Goal: Information Seeking & Learning: Learn about a topic

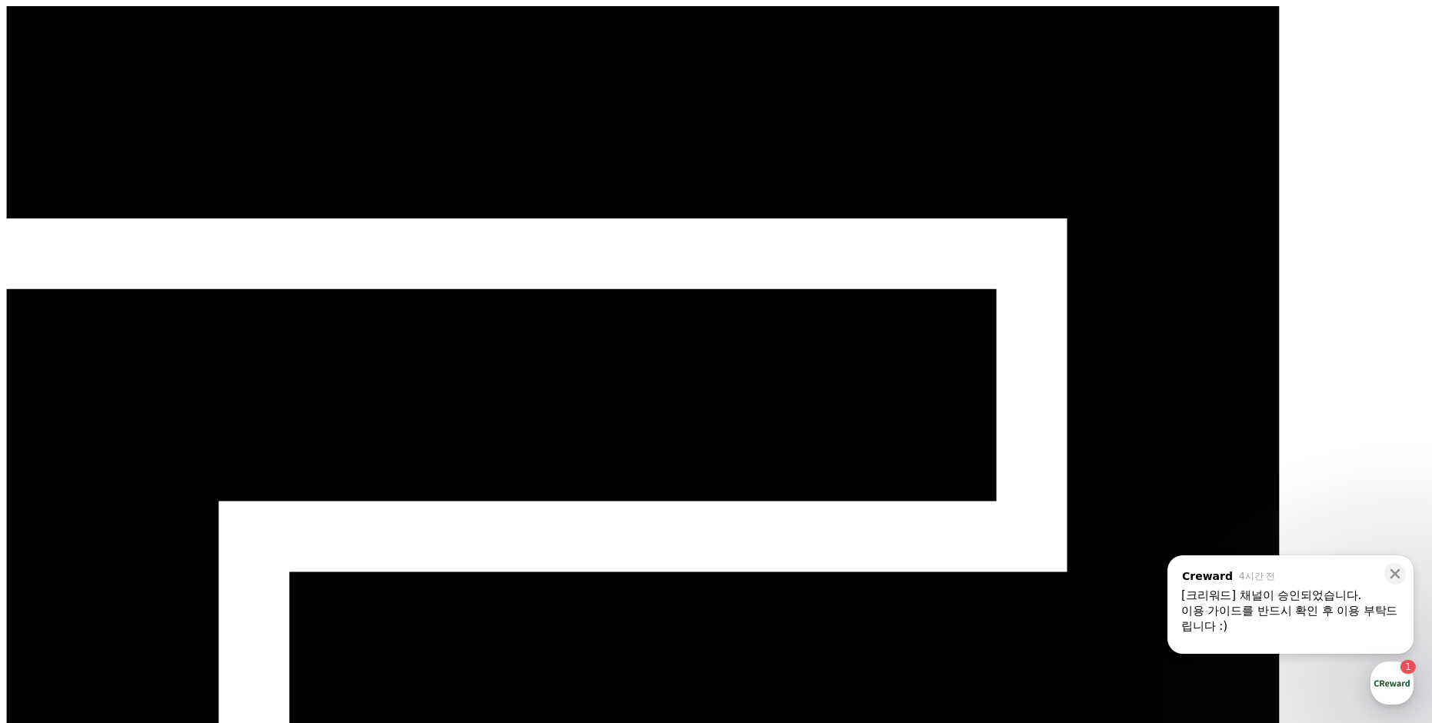
click at [1266, 602] on div "[크리워드] 채널이 승인되었습니다." at bounding box center [1291, 595] width 218 height 15
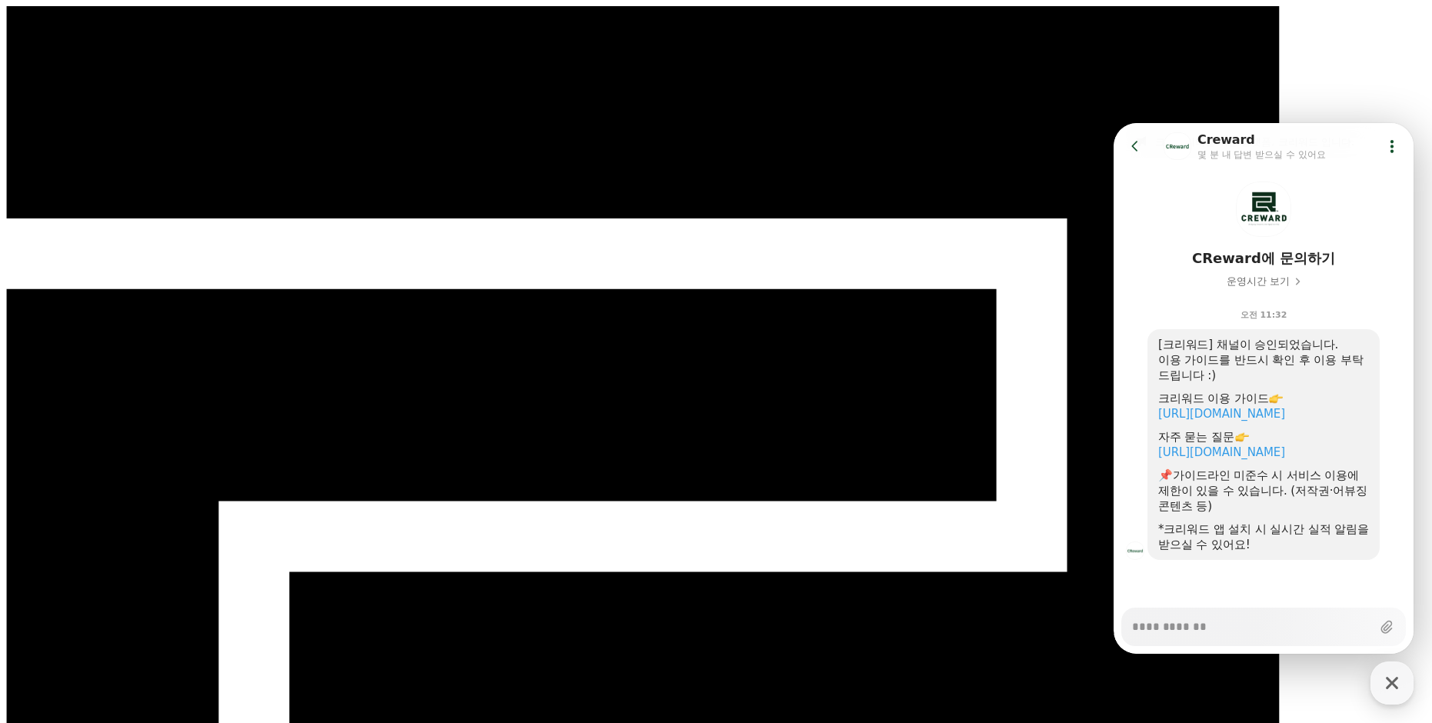
scroll to position [77, 0]
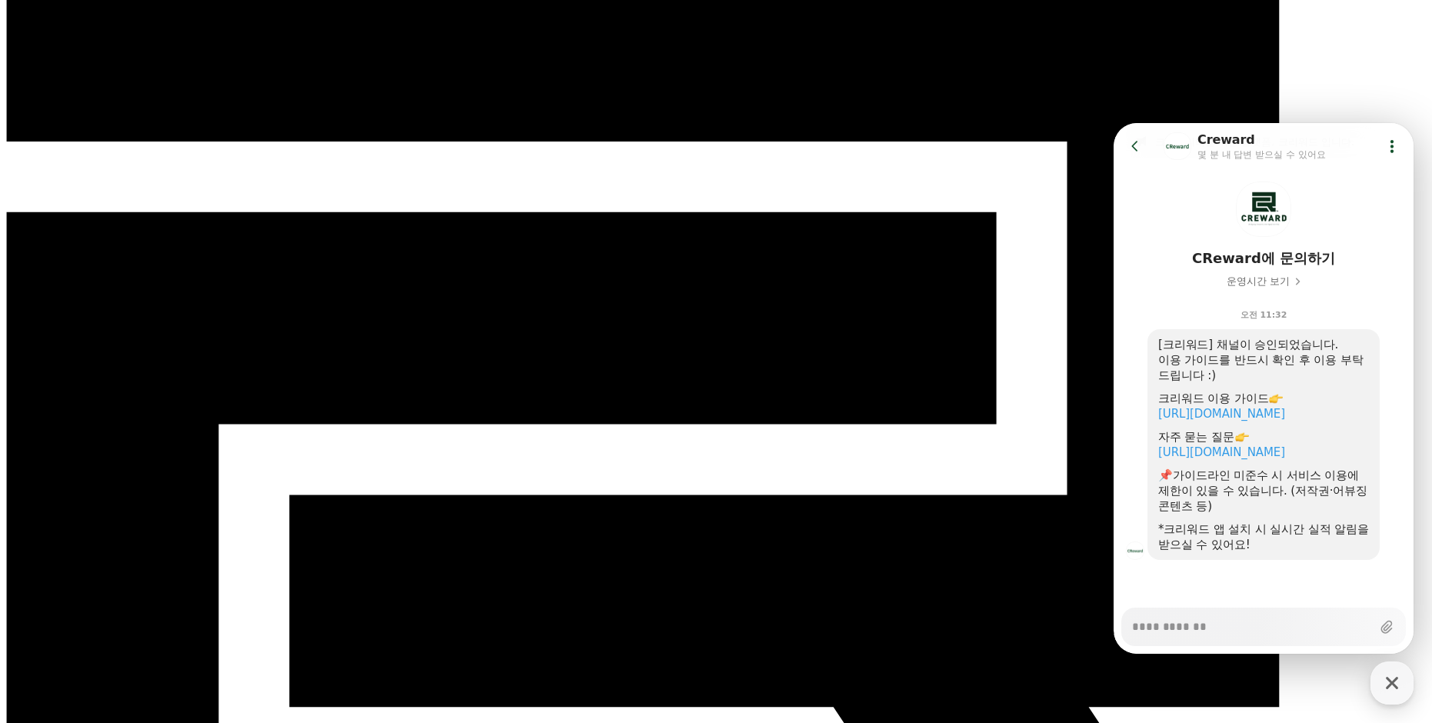
type textarea "*"
click at [1385, 152] on icon at bounding box center [1392, 145] width 15 height 15
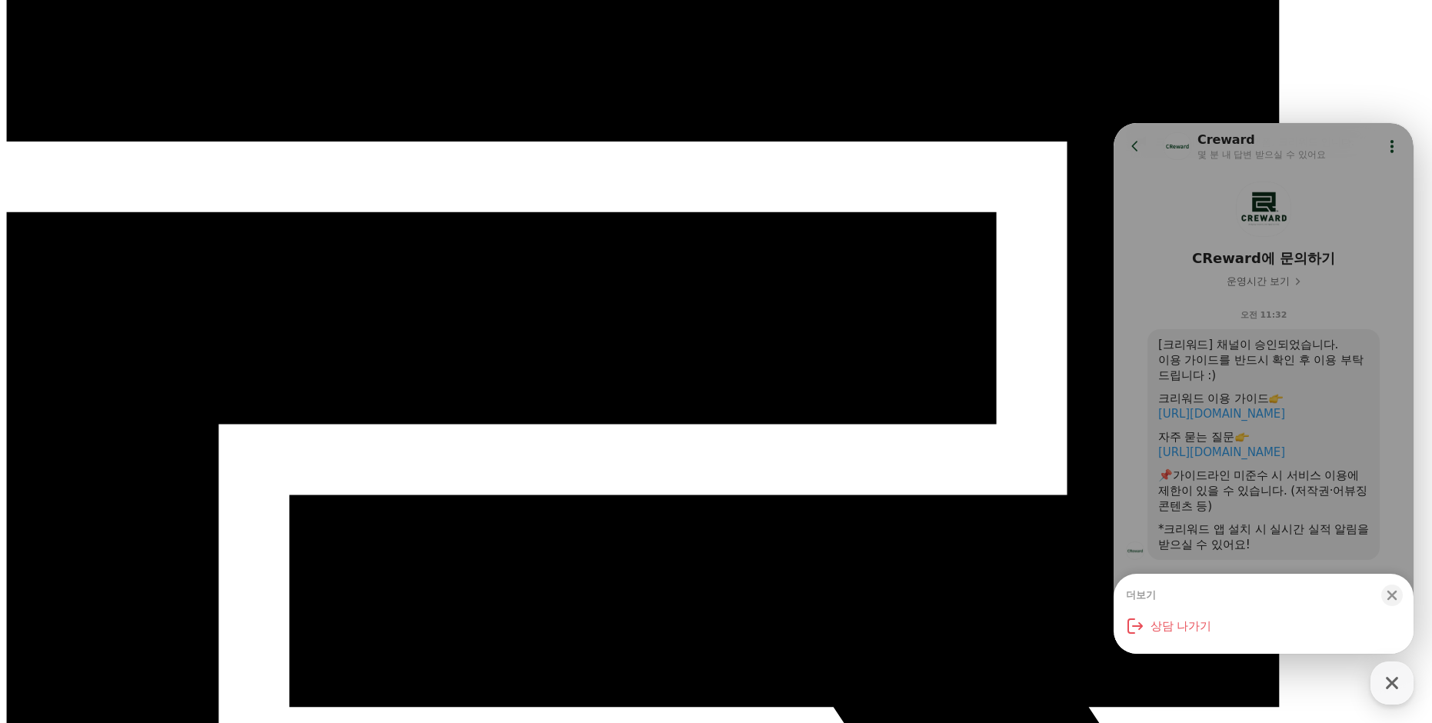
drag, startPoint x: 1392, startPoint y: 597, endPoint x: 1125, endPoint y: 478, distance: 292.4
click at [1125, 478] on div "더보기 Close bottom sheet modal 상담 나가기" at bounding box center [1264, 388] width 300 height 531
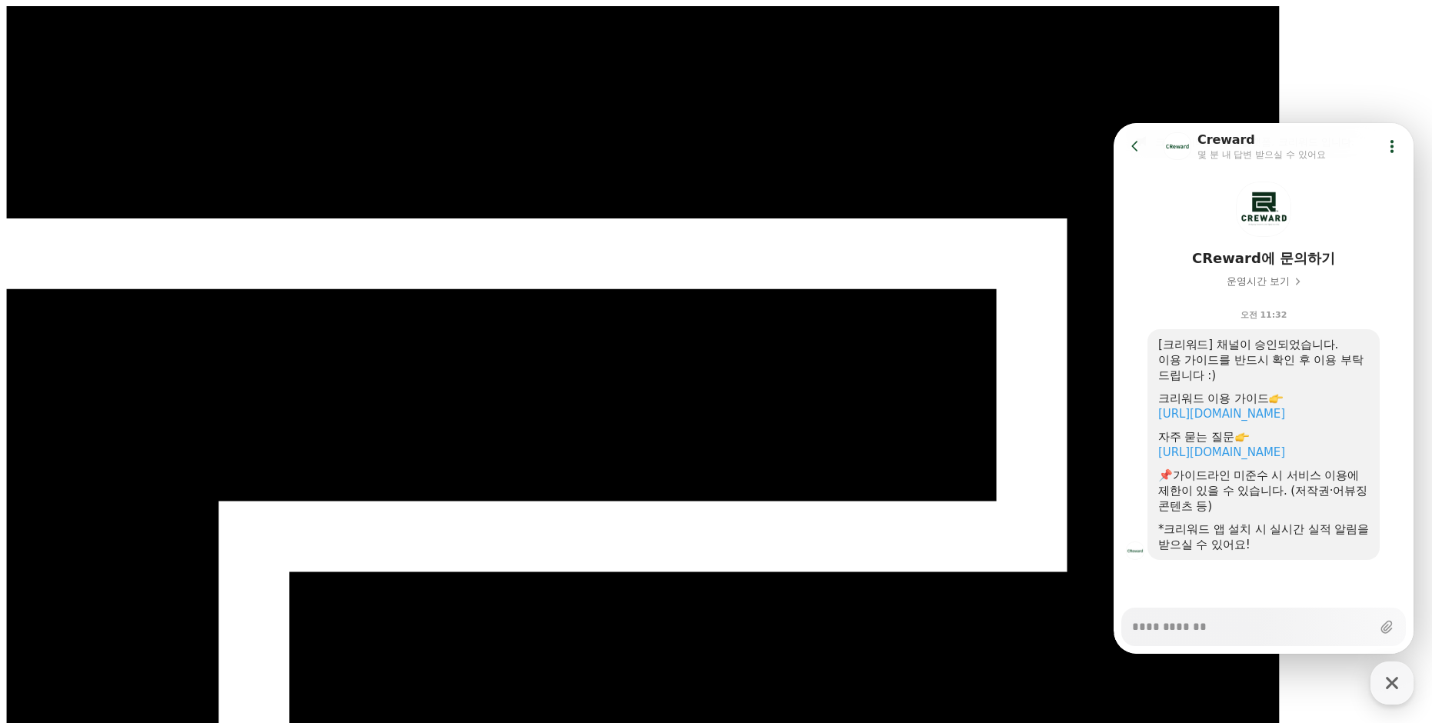
select select "**********"
click at [1392, 682] on icon "button" at bounding box center [1392, 683] width 12 height 12
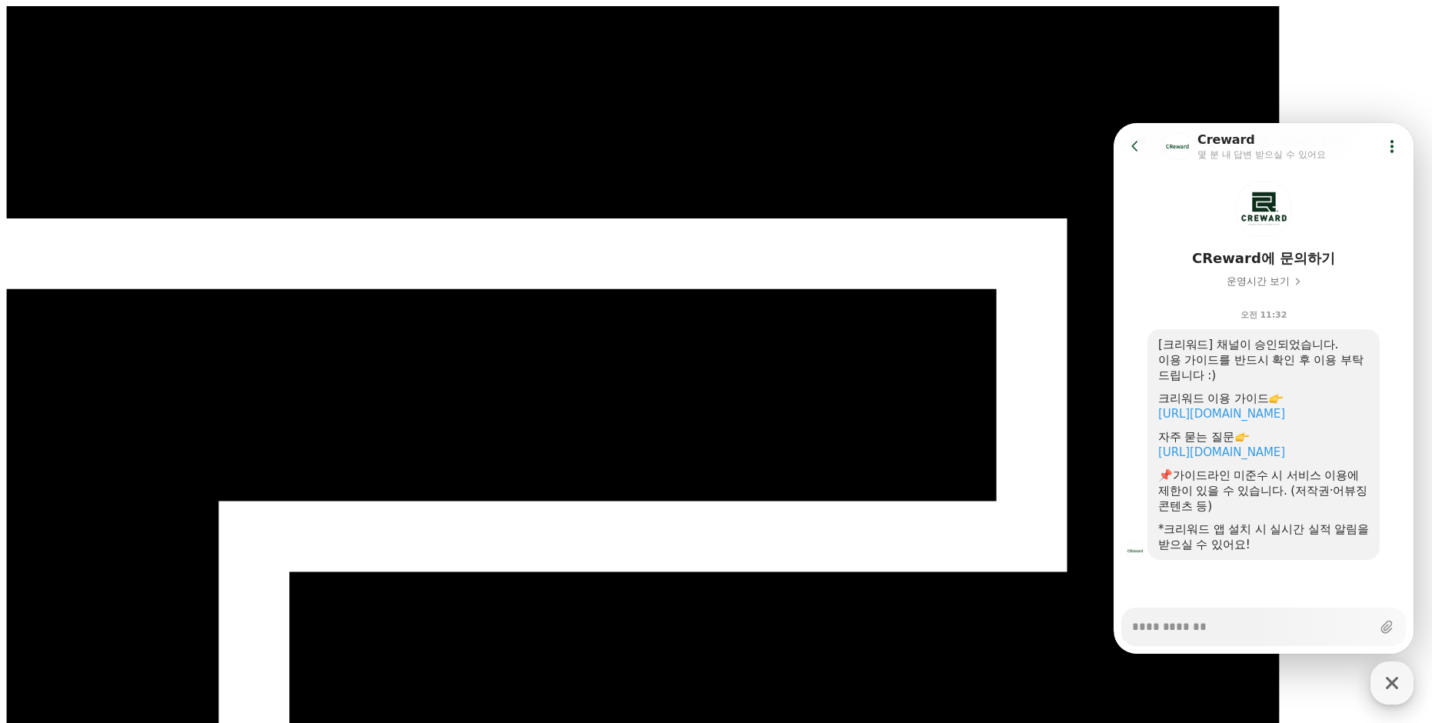
type textarea "*"
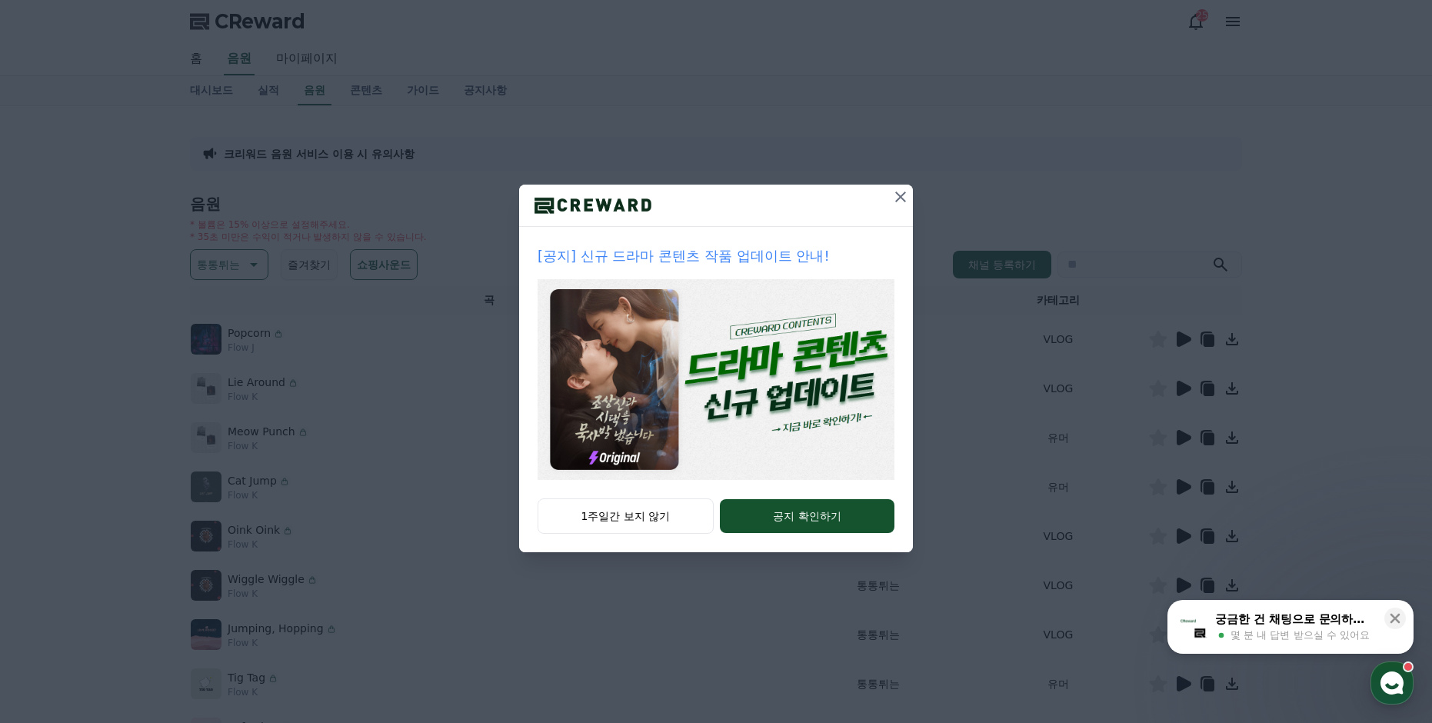
click at [896, 198] on icon at bounding box center [901, 197] width 18 height 18
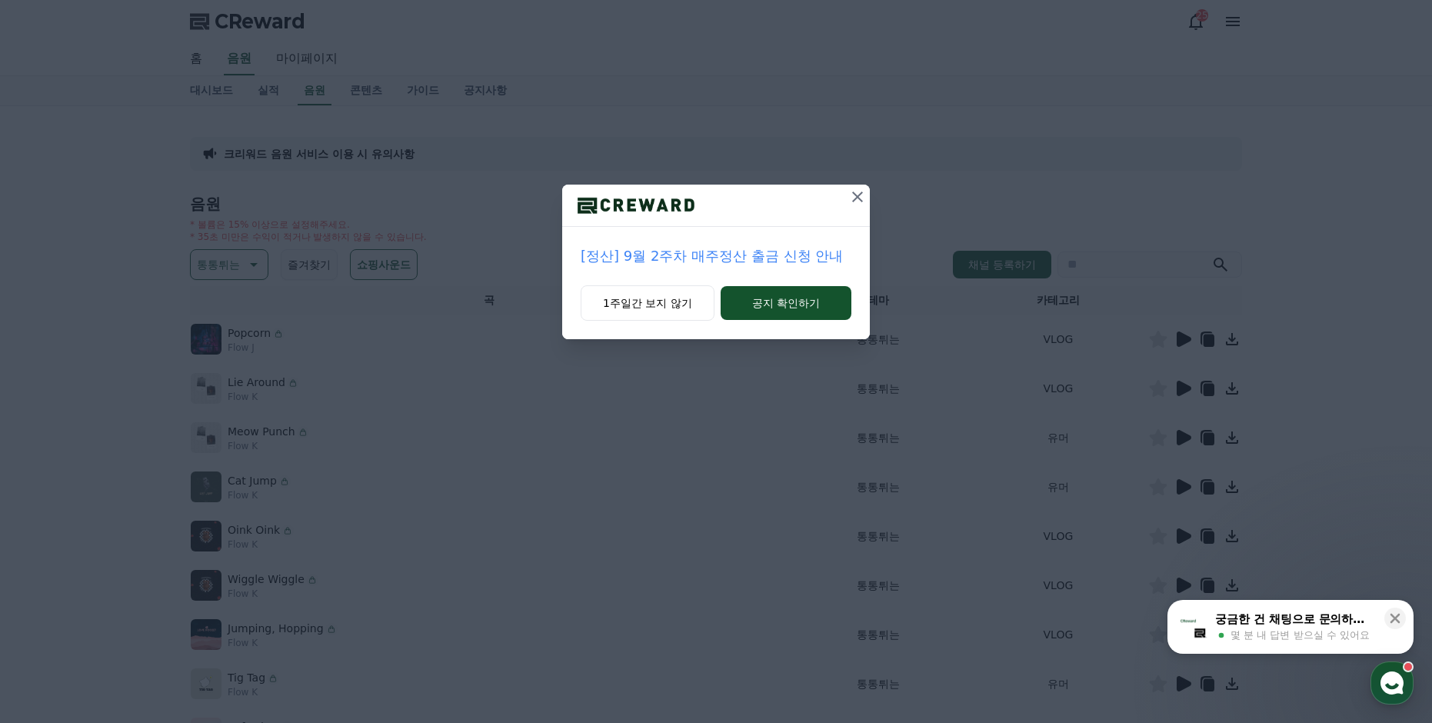
click at [854, 203] on icon at bounding box center [858, 197] width 18 height 18
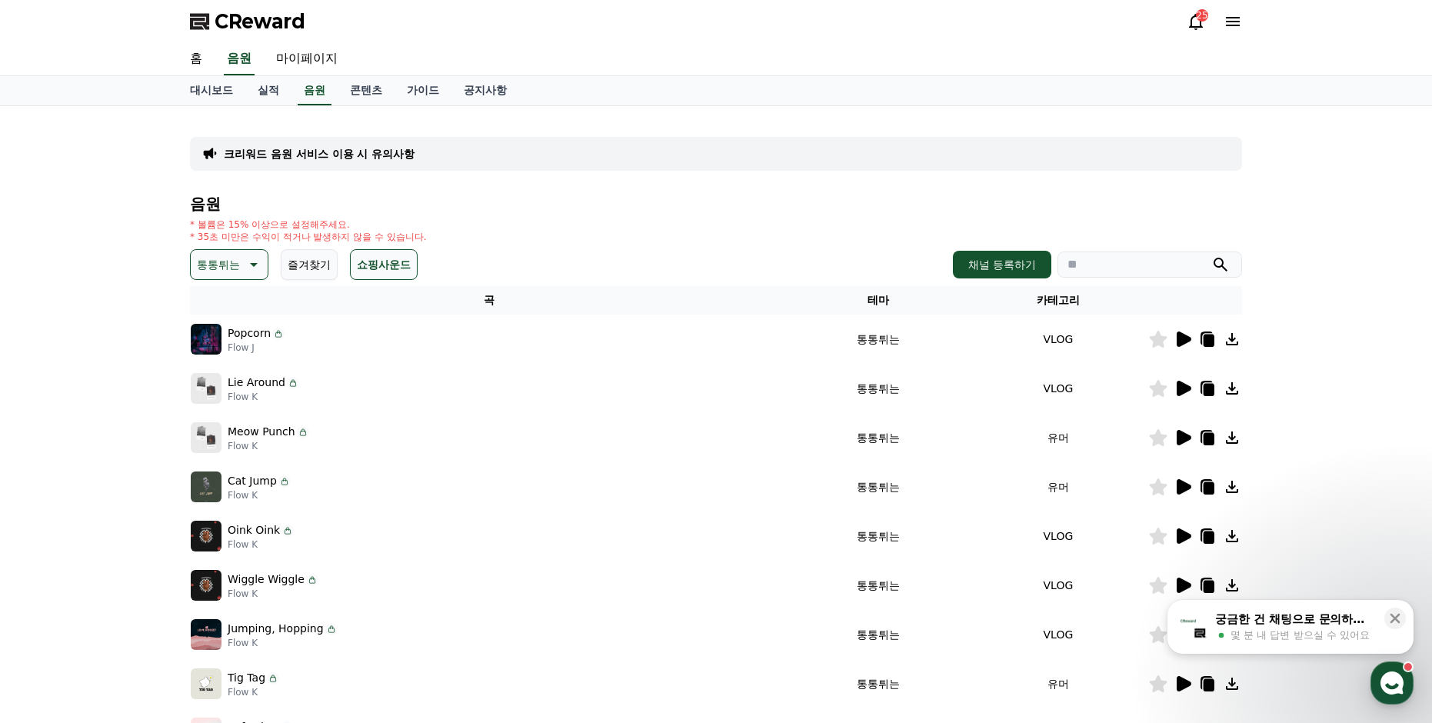
click at [1182, 341] on icon at bounding box center [1184, 339] width 15 height 15
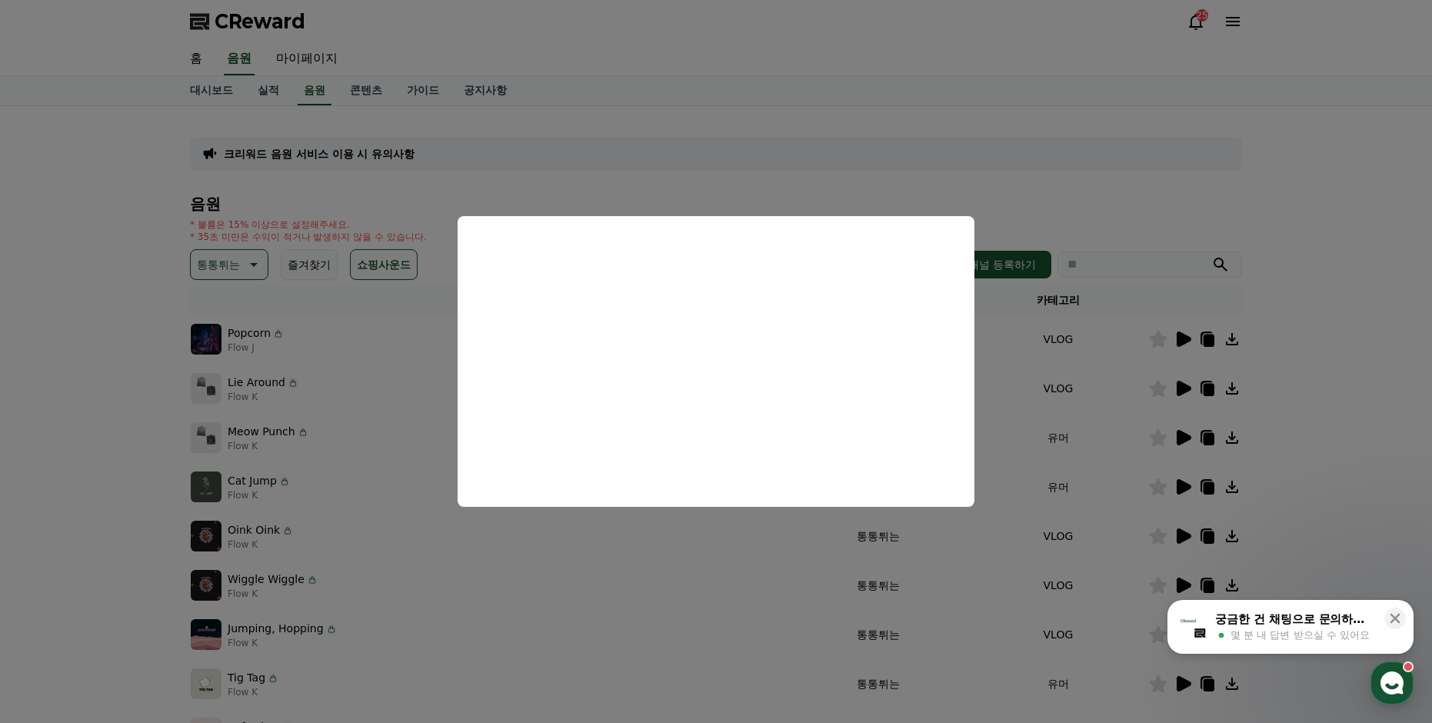
click at [908, 178] on button "close modal" at bounding box center [716, 361] width 1432 height 723
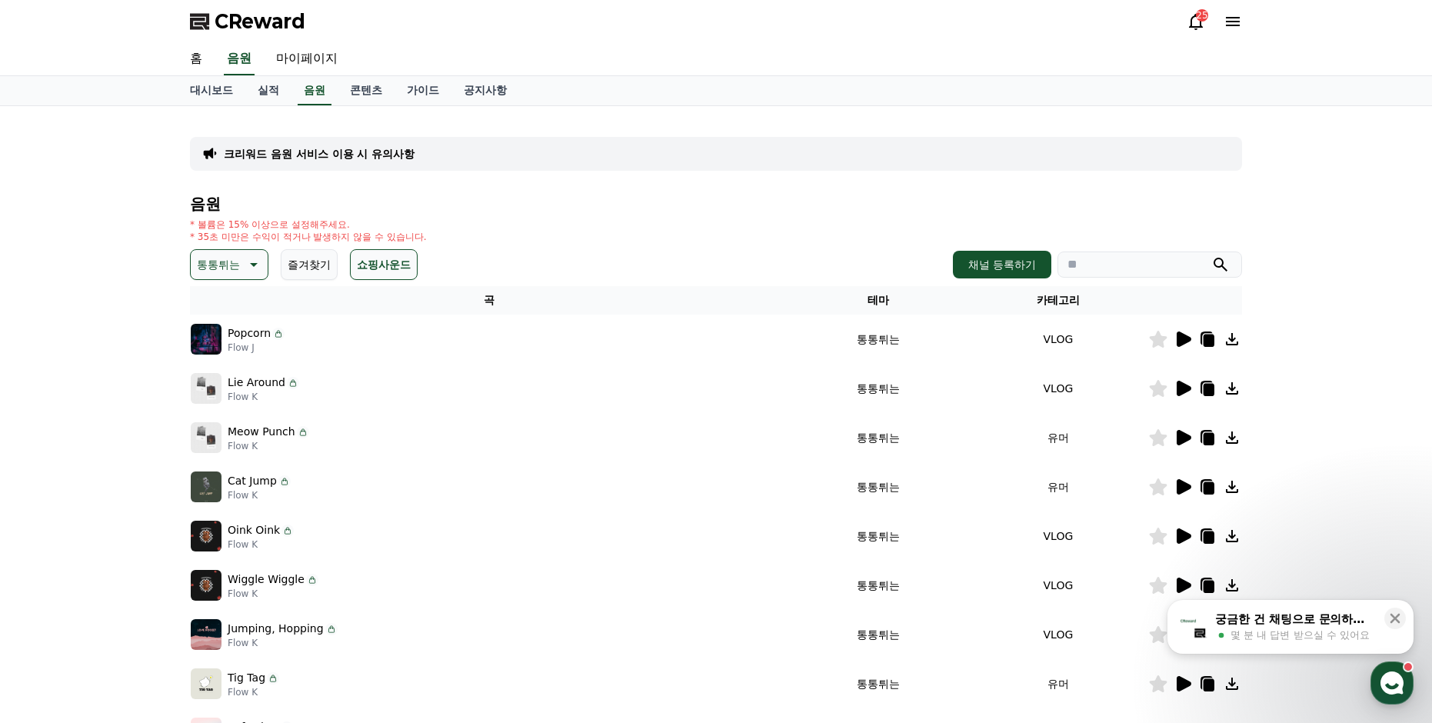
click at [253, 259] on icon at bounding box center [252, 264] width 18 height 18
click at [232, 439] on button "분위기있는" at bounding box center [225, 438] width 66 height 34
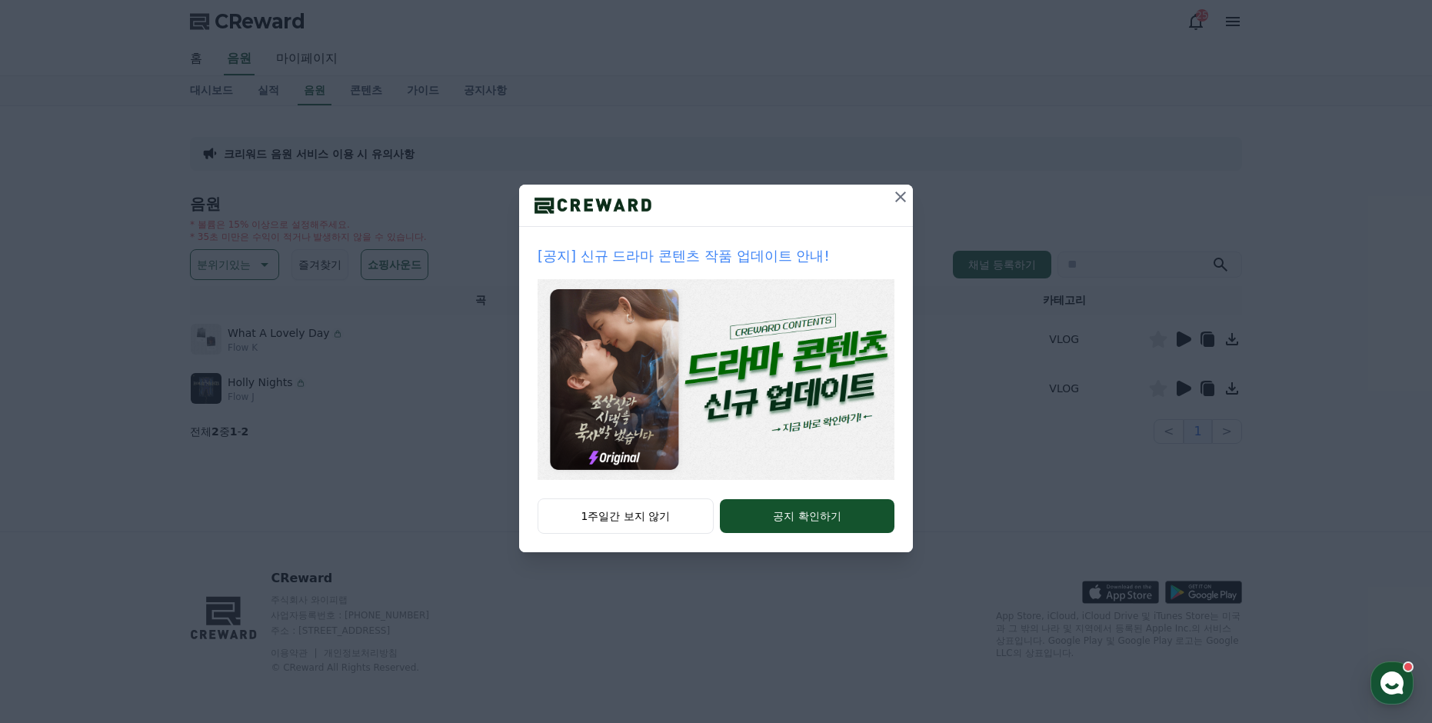
click at [902, 197] on icon at bounding box center [901, 197] width 18 height 18
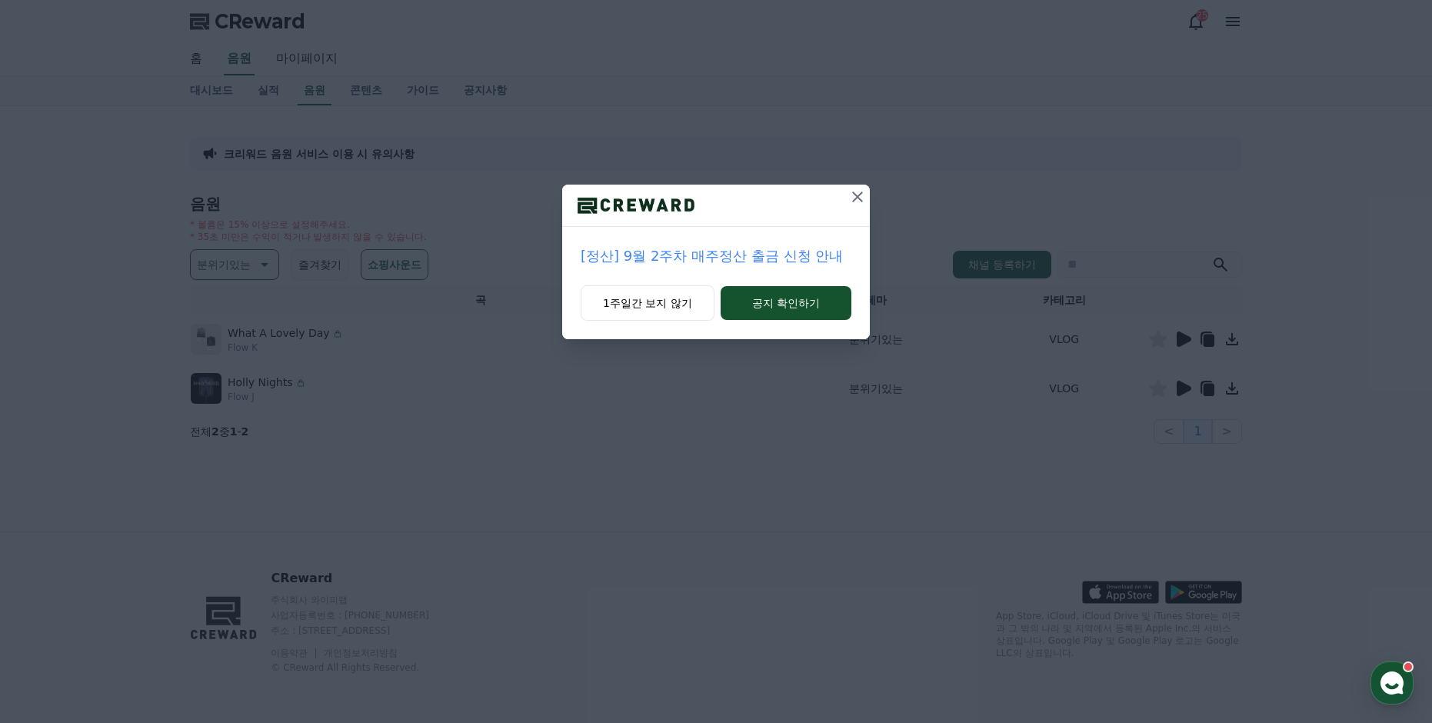
click at [860, 201] on icon at bounding box center [858, 197] width 18 height 18
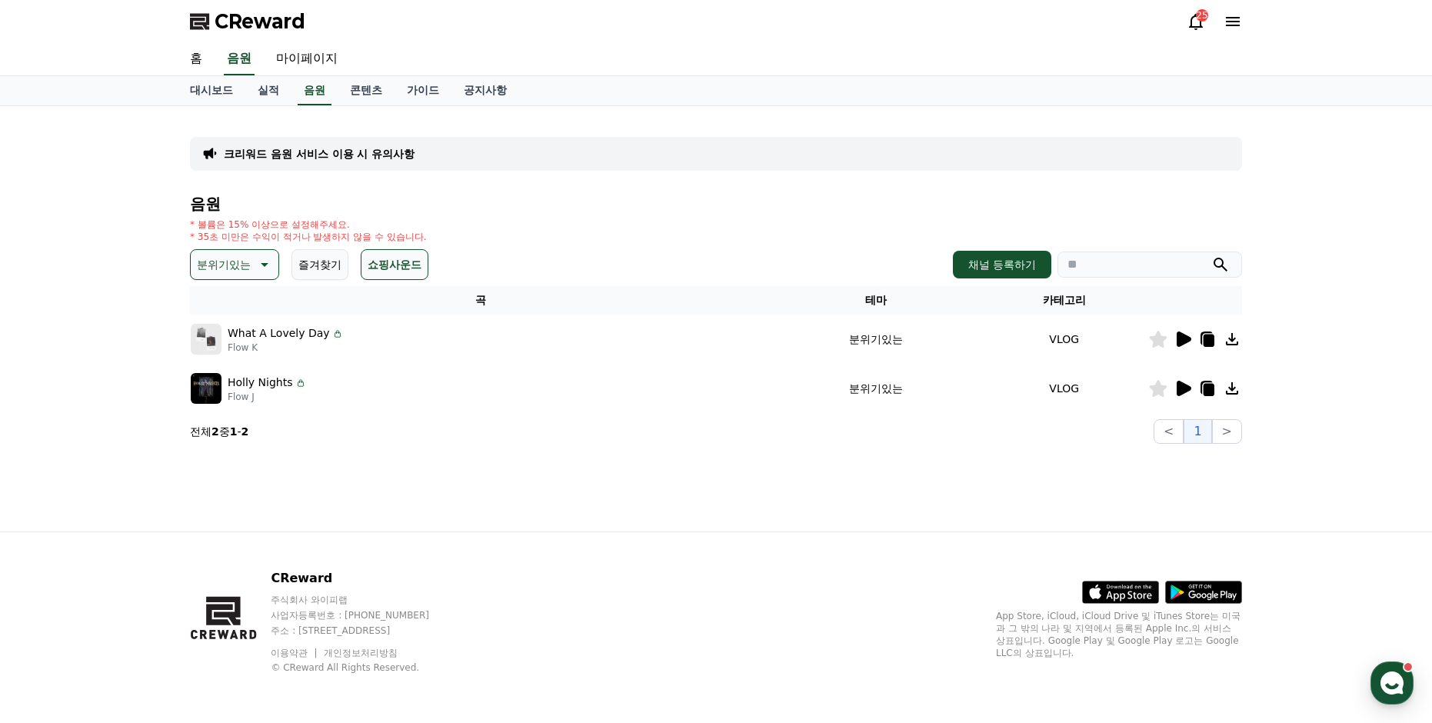
click at [1176, 345] on icon at bounding box center [1183, 339] width 18 height 18
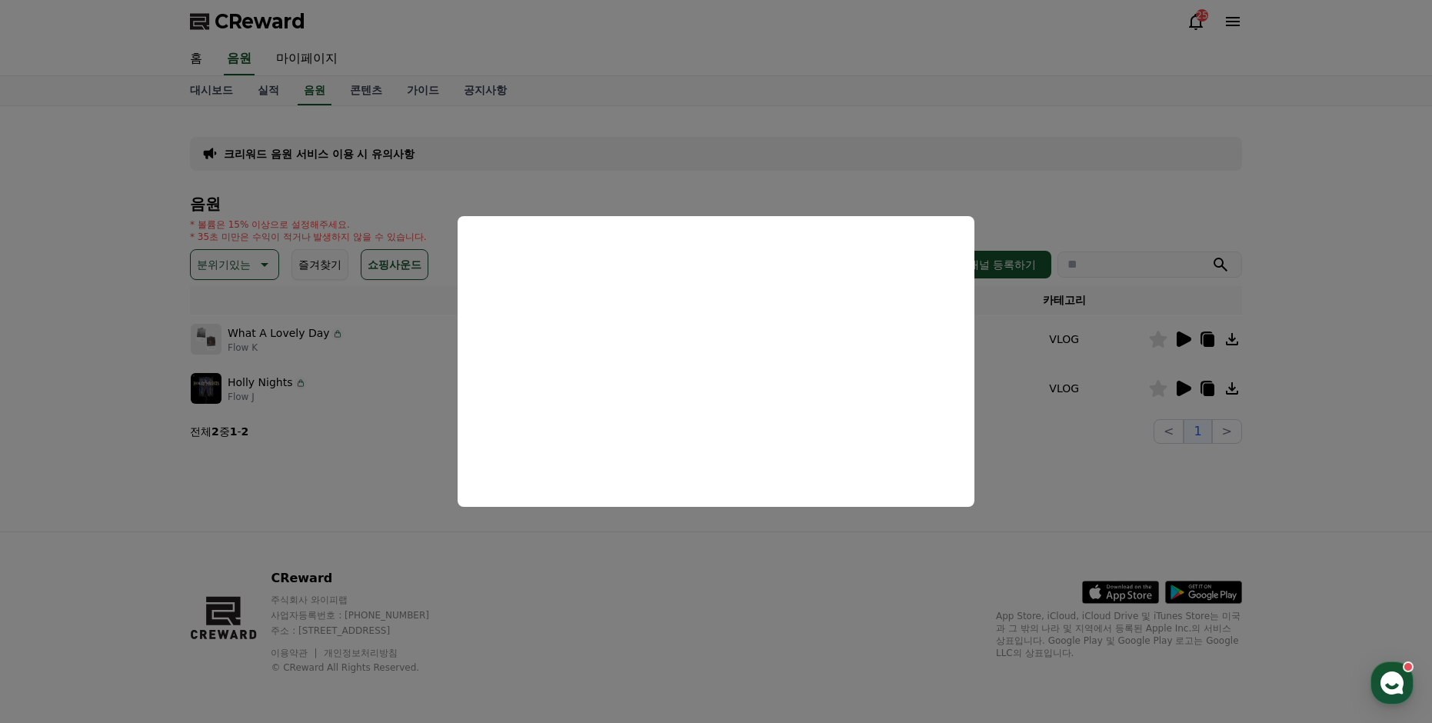
click at [688, 172] on button "close modal" at bounding box center [716, 361] width 1432 height 723
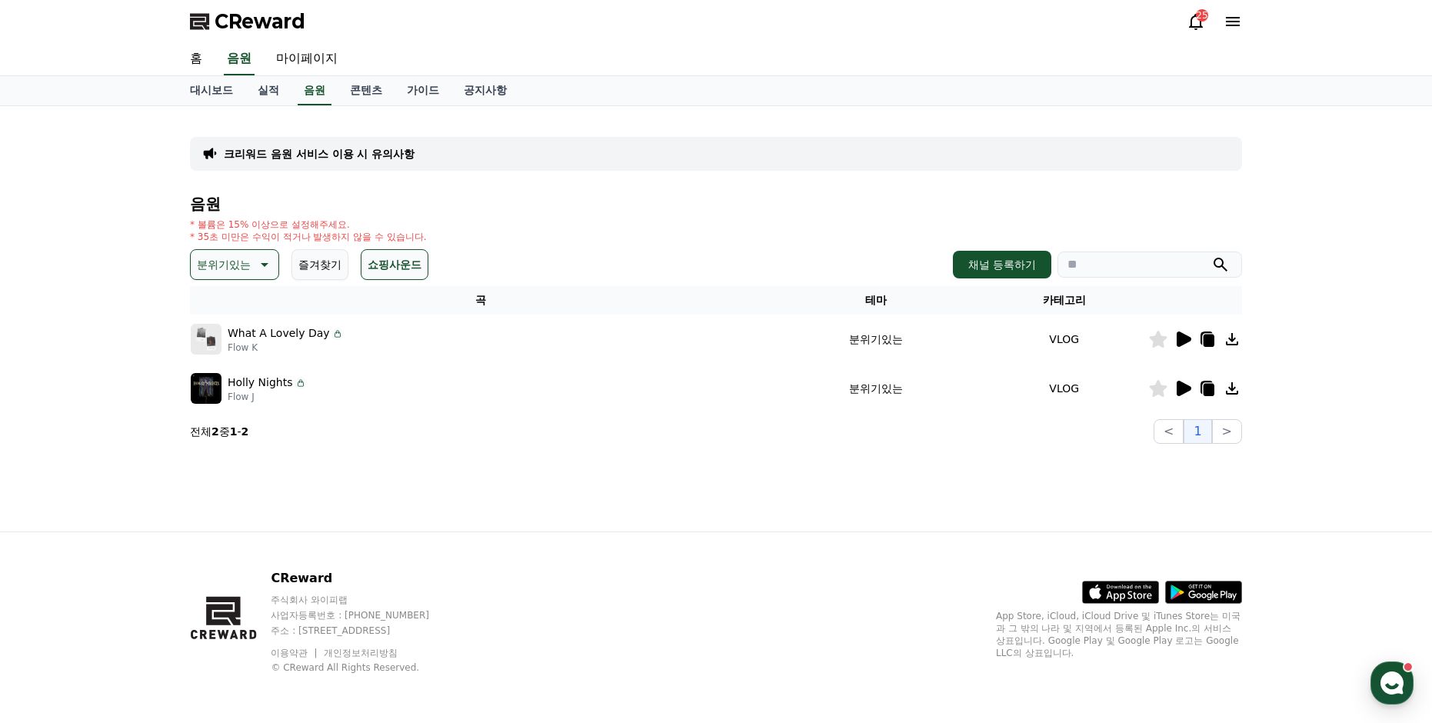
click at [1186, 386] on icon at bounding box center [1184, 388] width 15 height 15
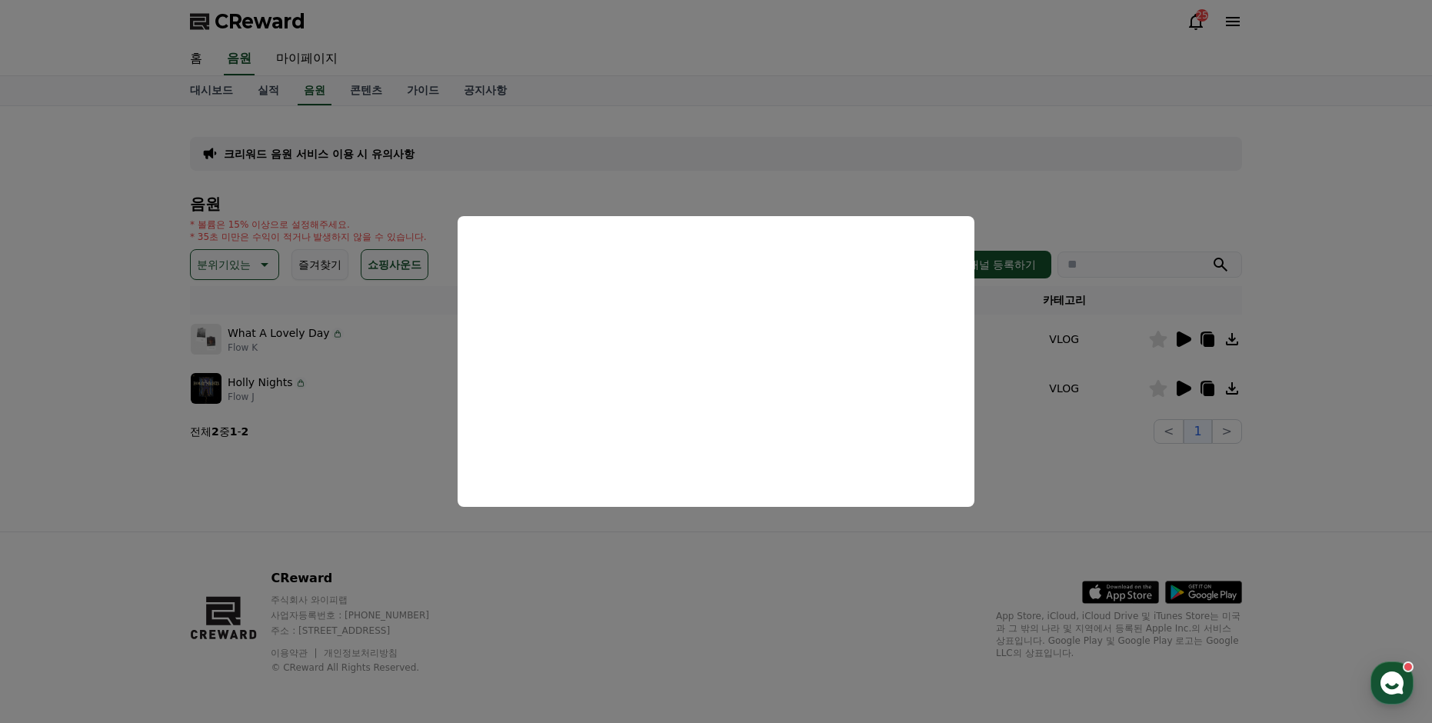
click at [960, 162] on button "close modal" at bounding box center [716, 361] width 1432 height 723
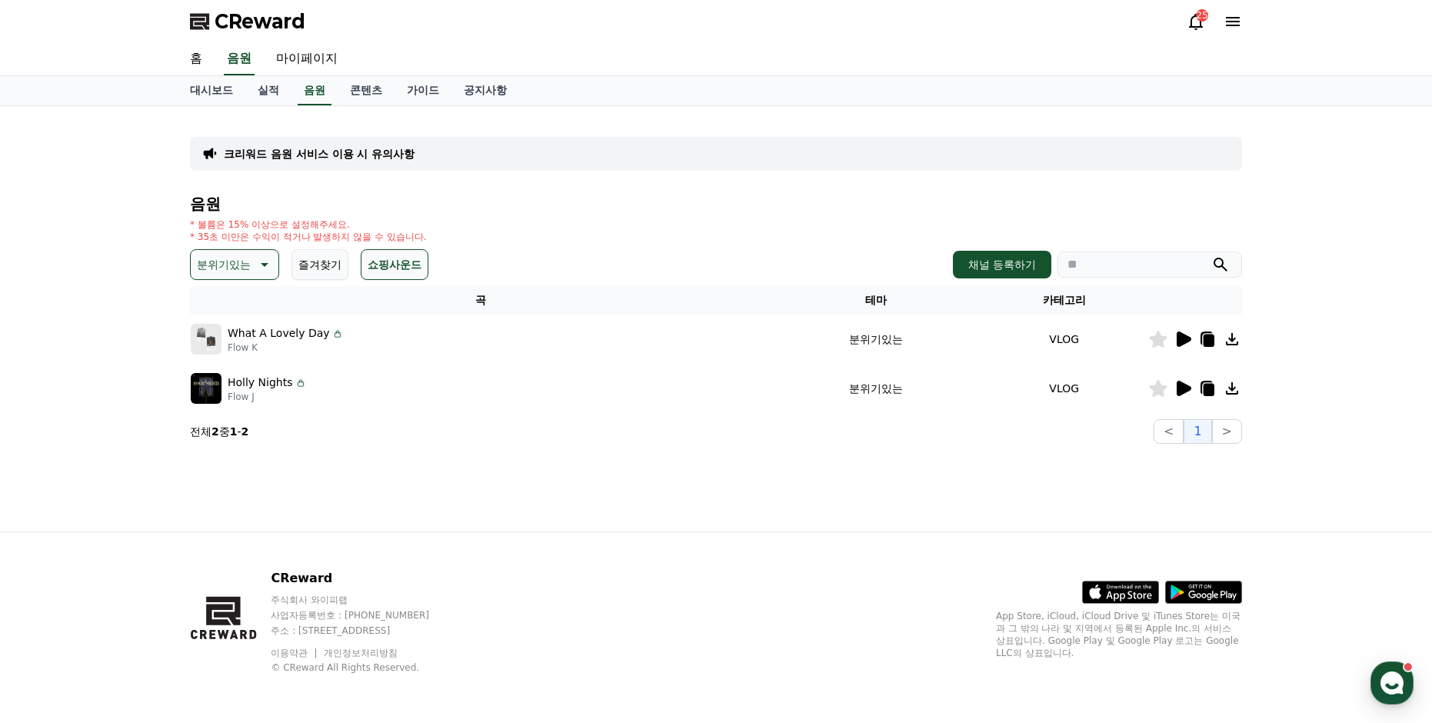
click at [260, 265] on icon at bounding box center [263, 264] width 18 height 18
click at [1230, 342] on icon at bounding box center [1232, 339] width 18 height 18
click at [1209, 337] on icon at bounding box center [1209, 341] width 11 height 12
click at [264, 263] on icon at bounding box center [263, 264] width 18 height 18
click at [245, 271] on p "분위기있는" at bounding box center [224, 265] width 54 height 22
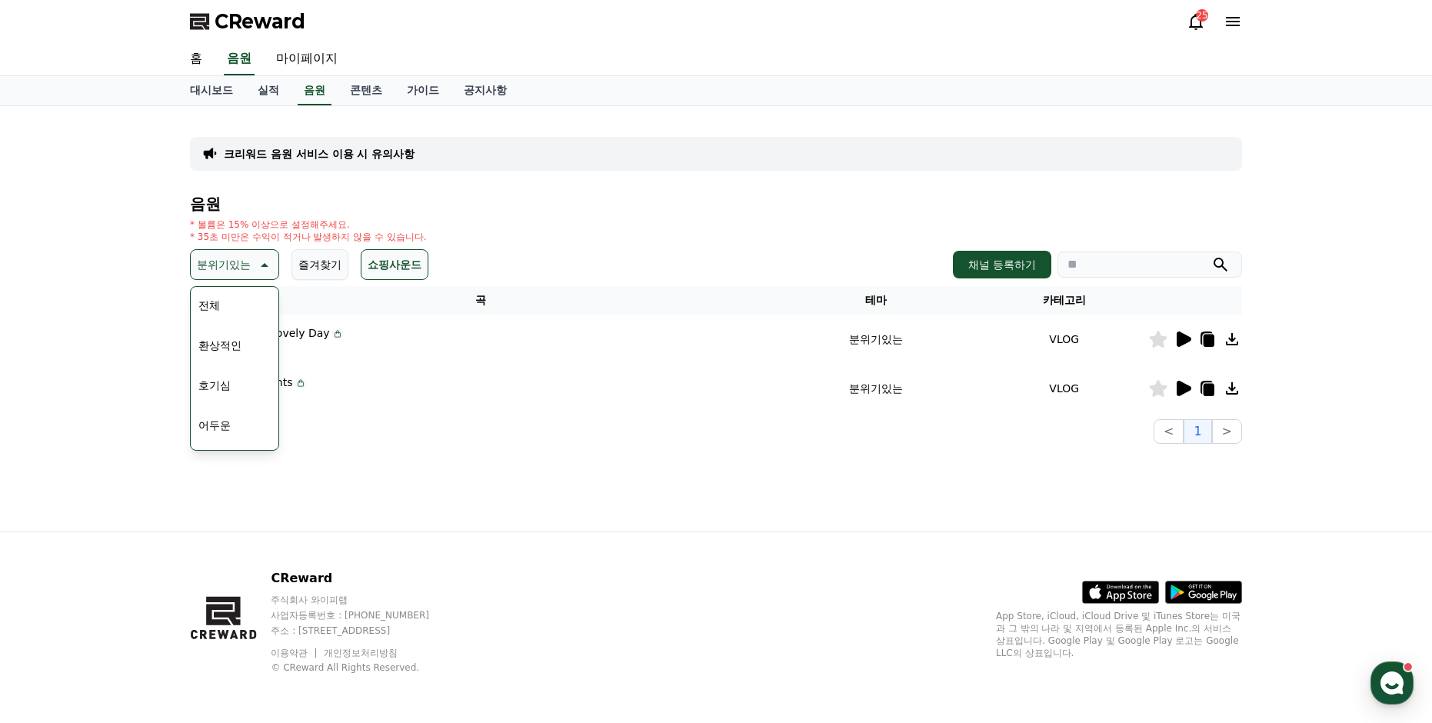
click at [262, 266] on icon at bounding box center [265, 265] width 8 height 4
click at [235, 267] on p "분위기있는" at bounding box center [224, 265] width 54 height 22
click at [219, 311] on button "호기심" at bounding box center [214, 309] width 45 height 34
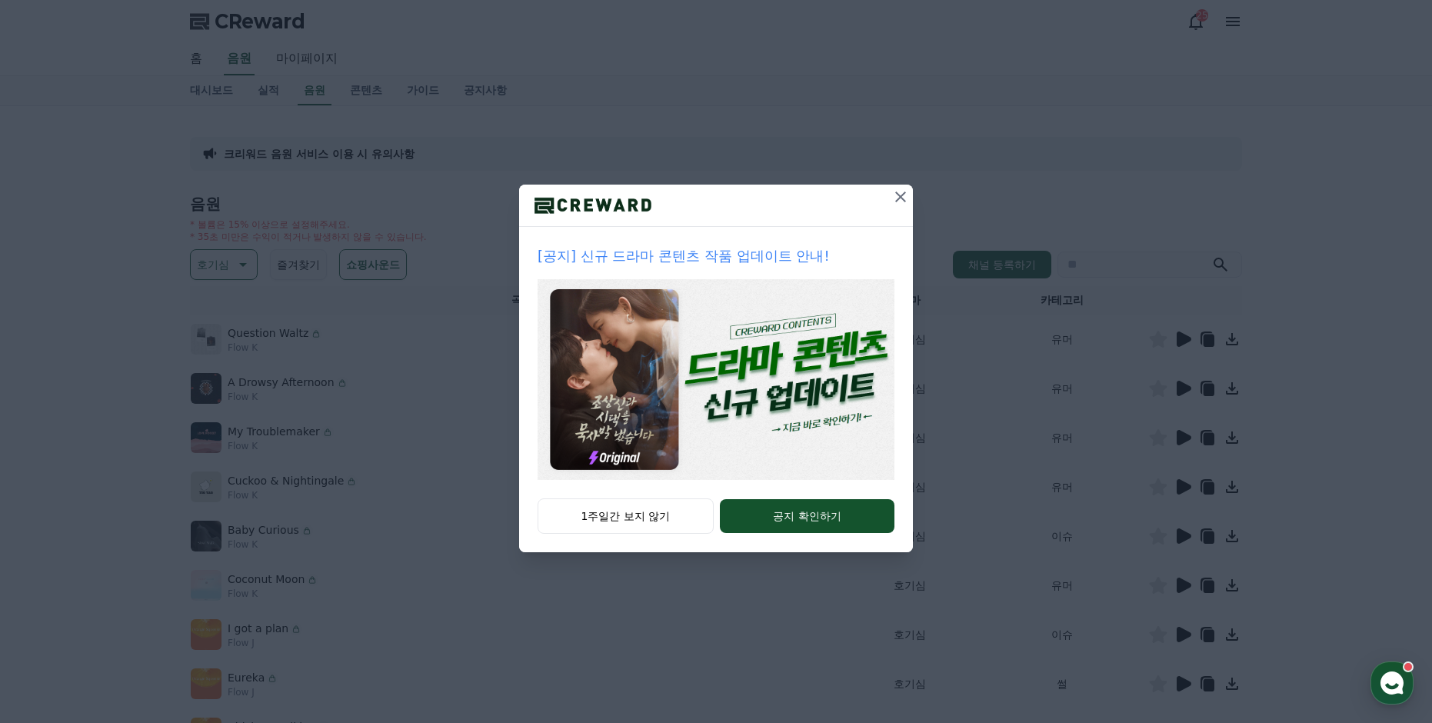
click at [898, 197] on icon at bounding box center [901, 197] width 18 height 18
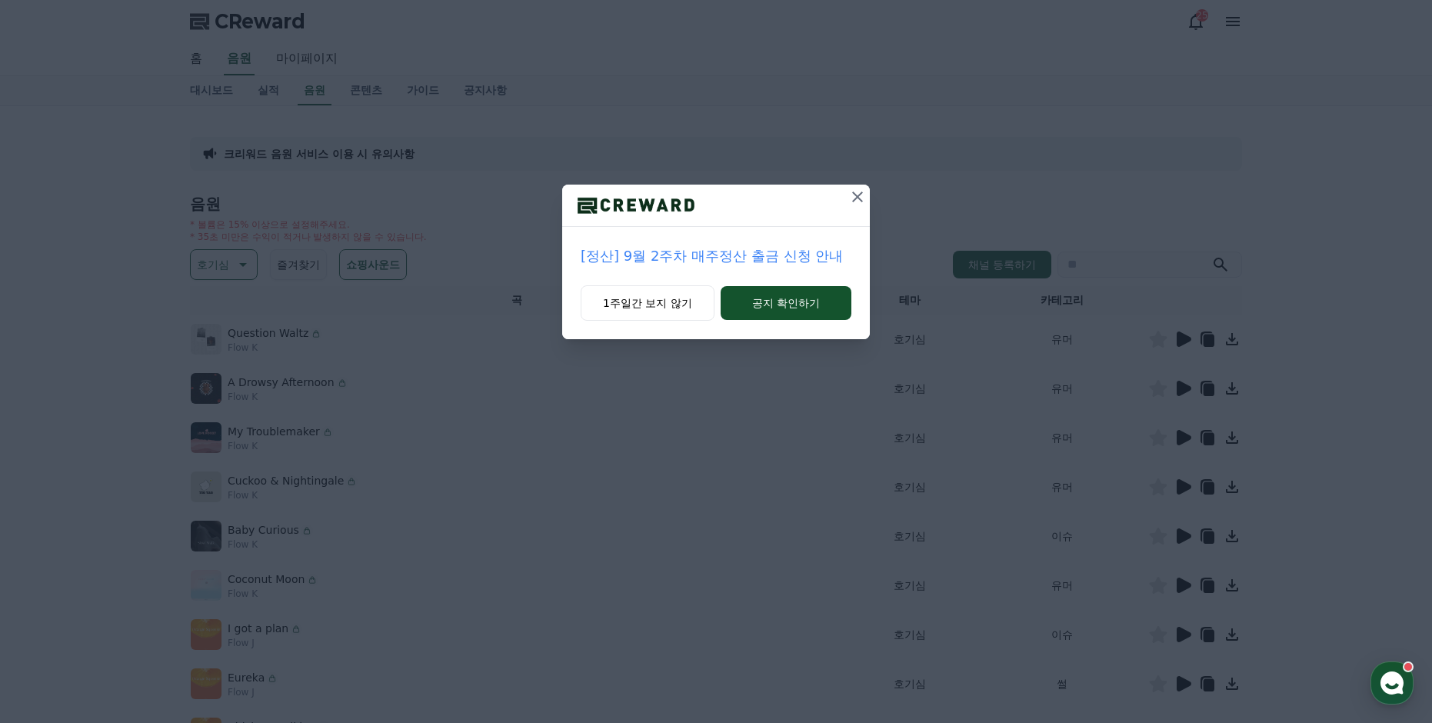
click at [855, 199] on icon at bounding box center [857, 197] width 11 height 11
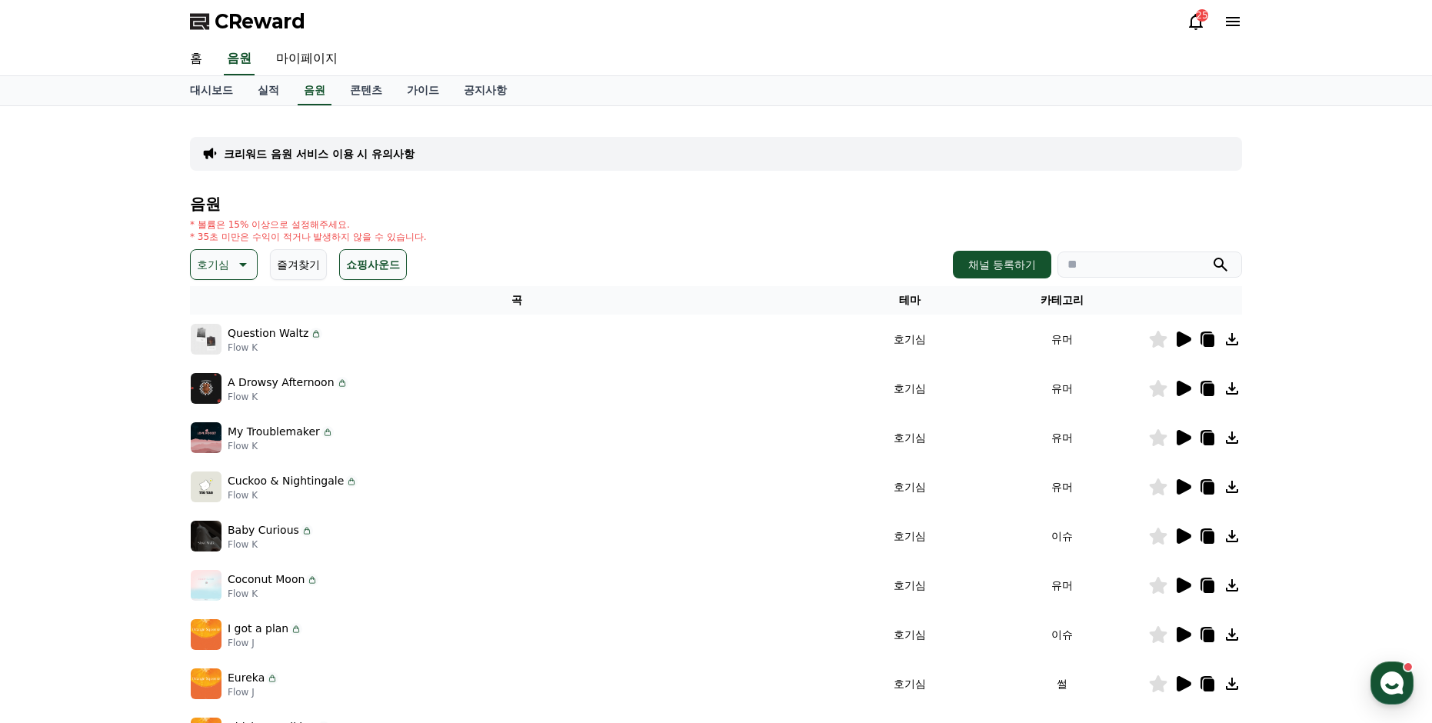
click at [1182, 333] on icon at bounding box center [1183, 339] width 18 height 18
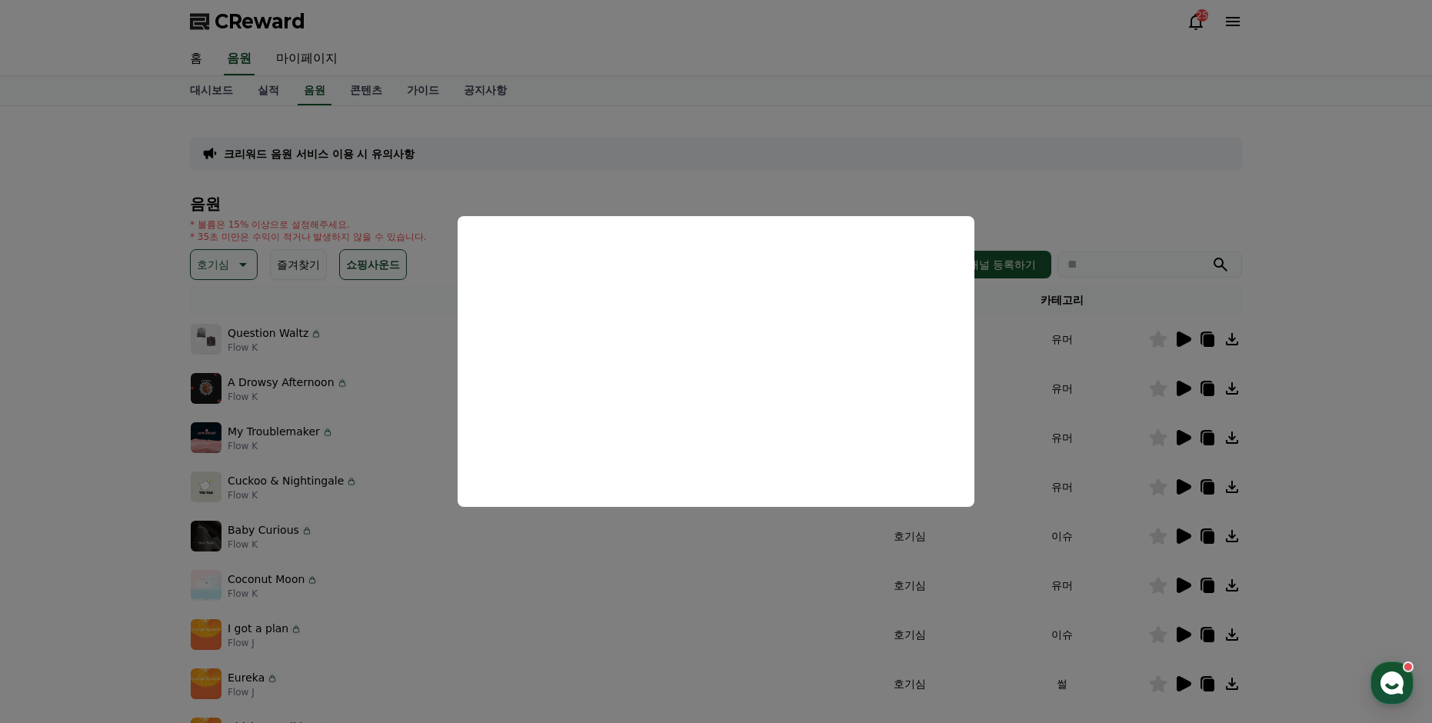
click at [826, 168] on button "close modal" at bounding box center [716, 361] width 1432 height 723
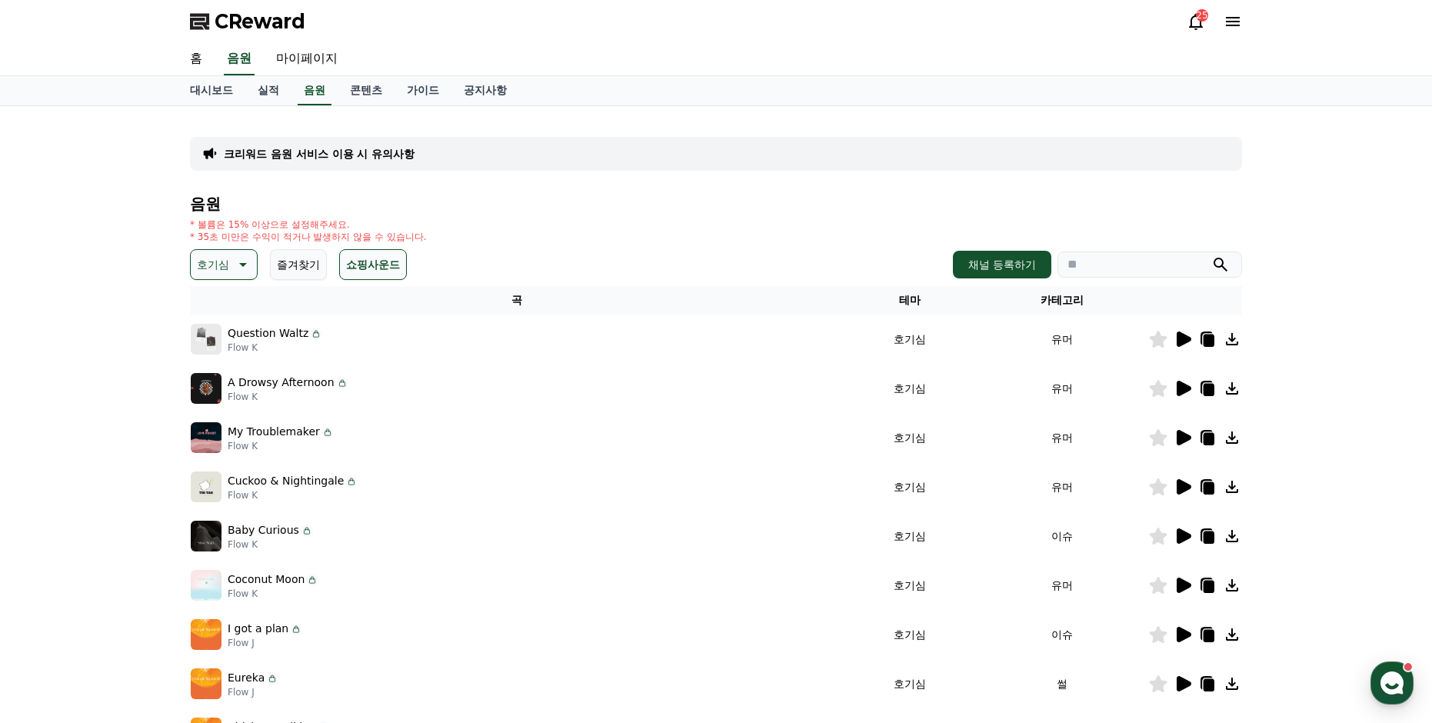
click at [1231, 339] on icon at bounding box center [1232, 339] width 18 height 18
click at [414, 94] on link "가이드" at bounding box center [423, 90] width 57 height 29
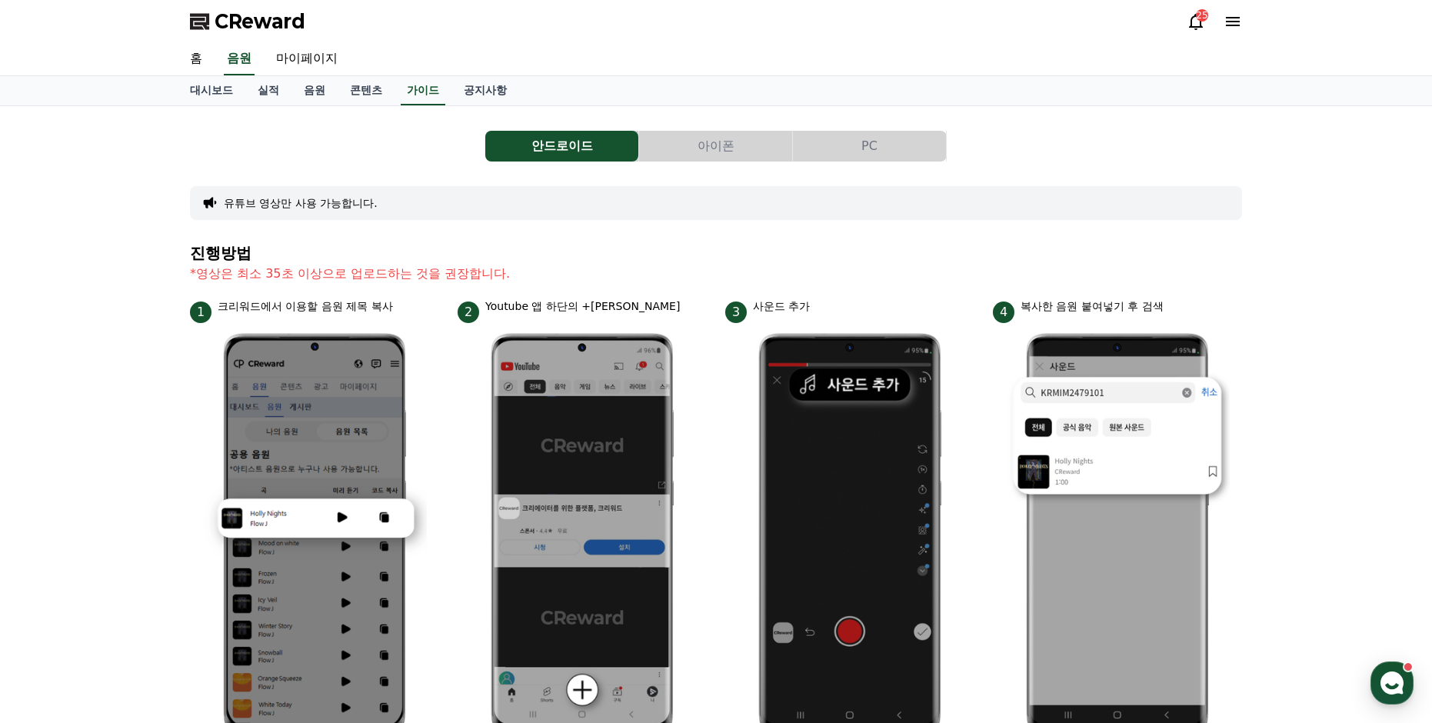
click at [891, 148] on button "PC" at bounding box center [869, 146] width 153 height 31
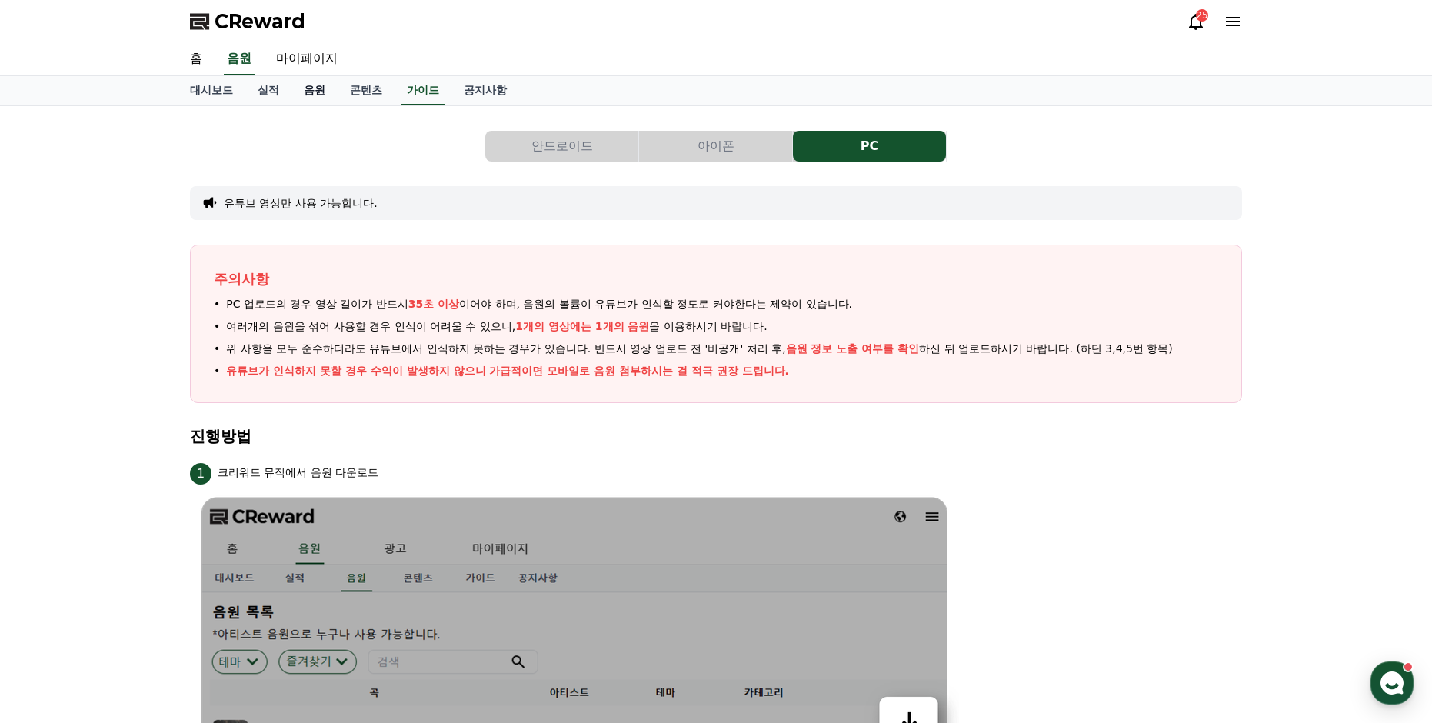
click at [314, 94] on link "음원" at bounding box center [315, 90] width 46 height 29
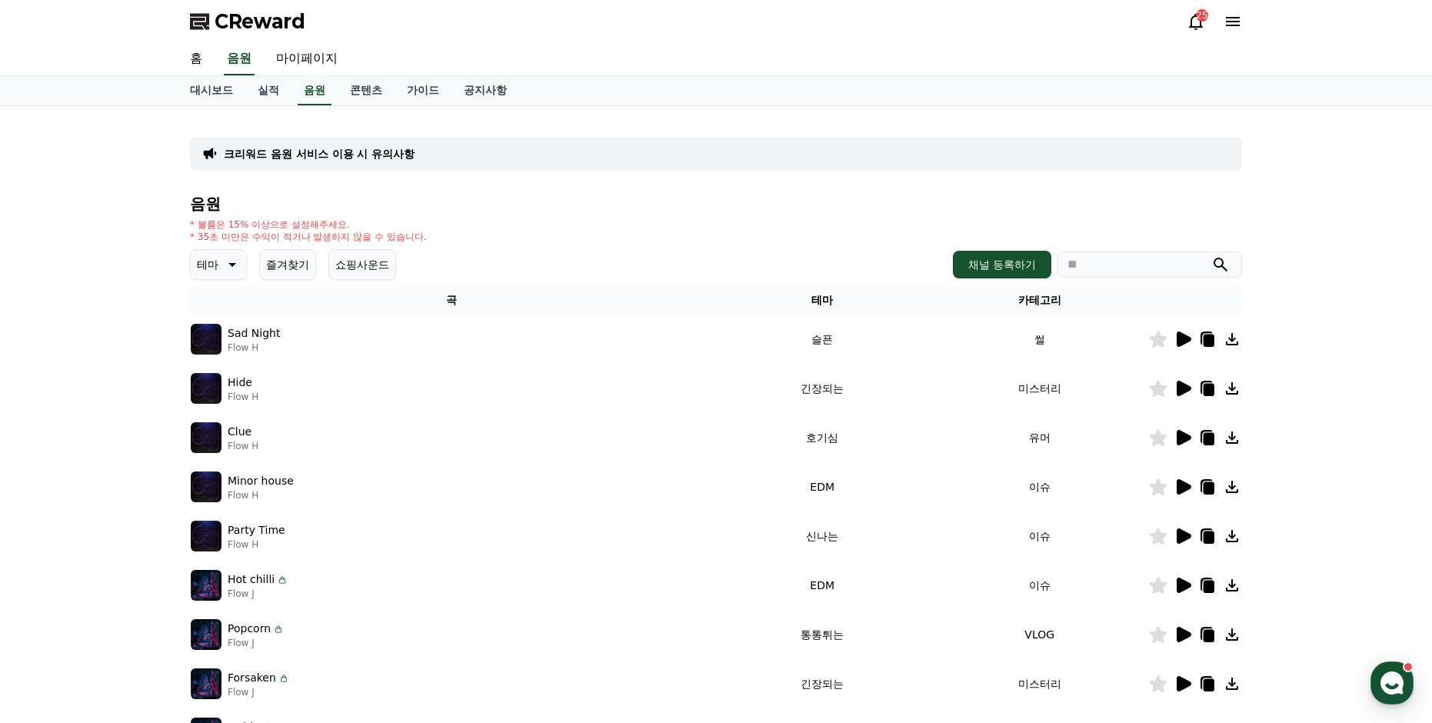
click at [235, 264] on icon at bounding box center [232, 265] width 8 height 4
click at [225, 385] on button "호기심" at bounding box center [214, 386] width 45 height 34
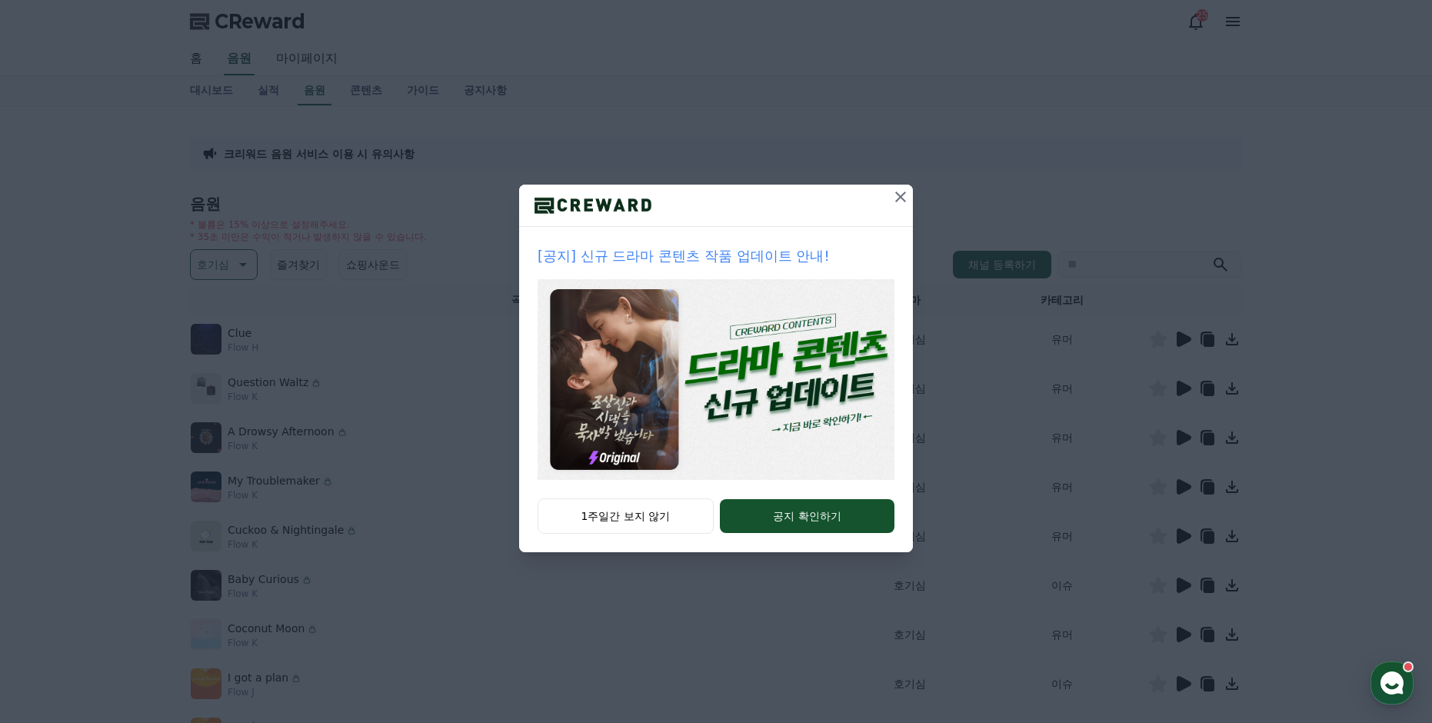
click at [901, 198] on icon at bounding box center [901, 197] width 18 height 18
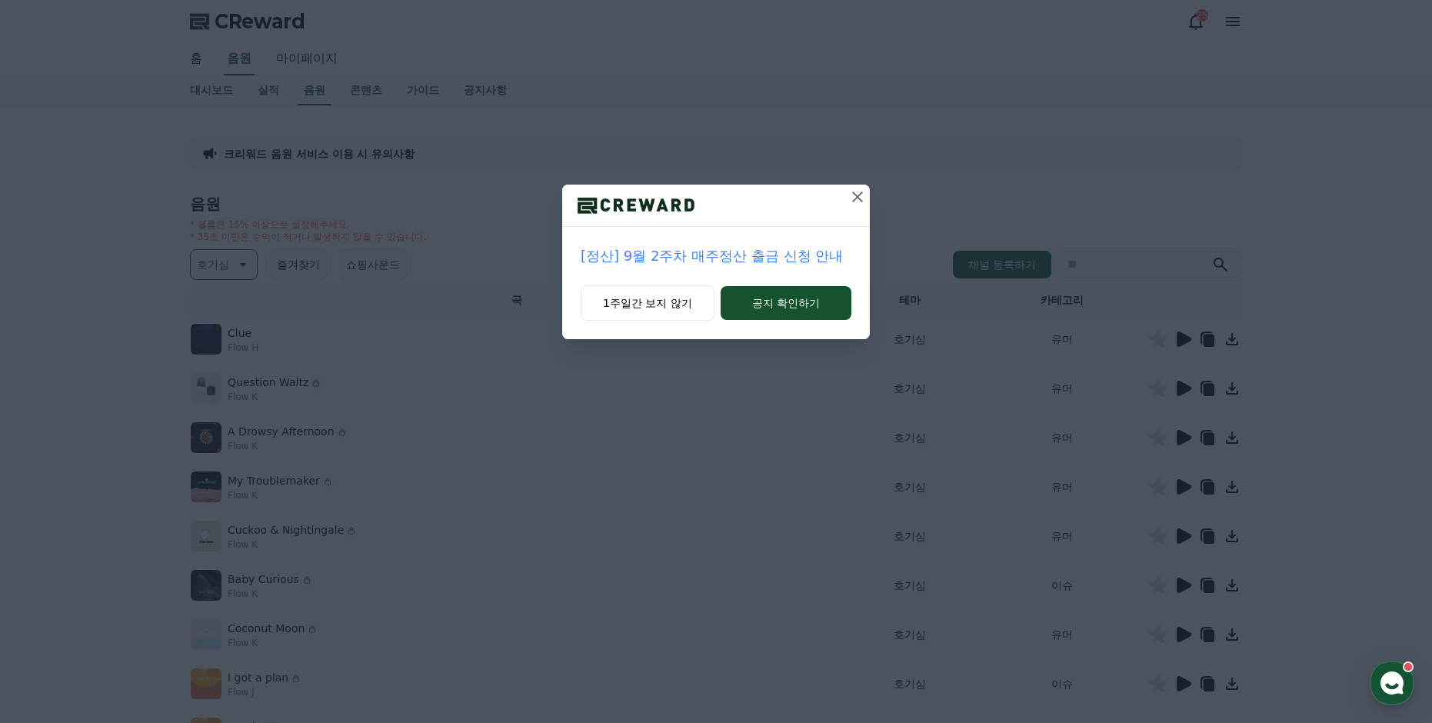
click at [865, 194] on icon at bounding box center [858, 197] width 18 height 18
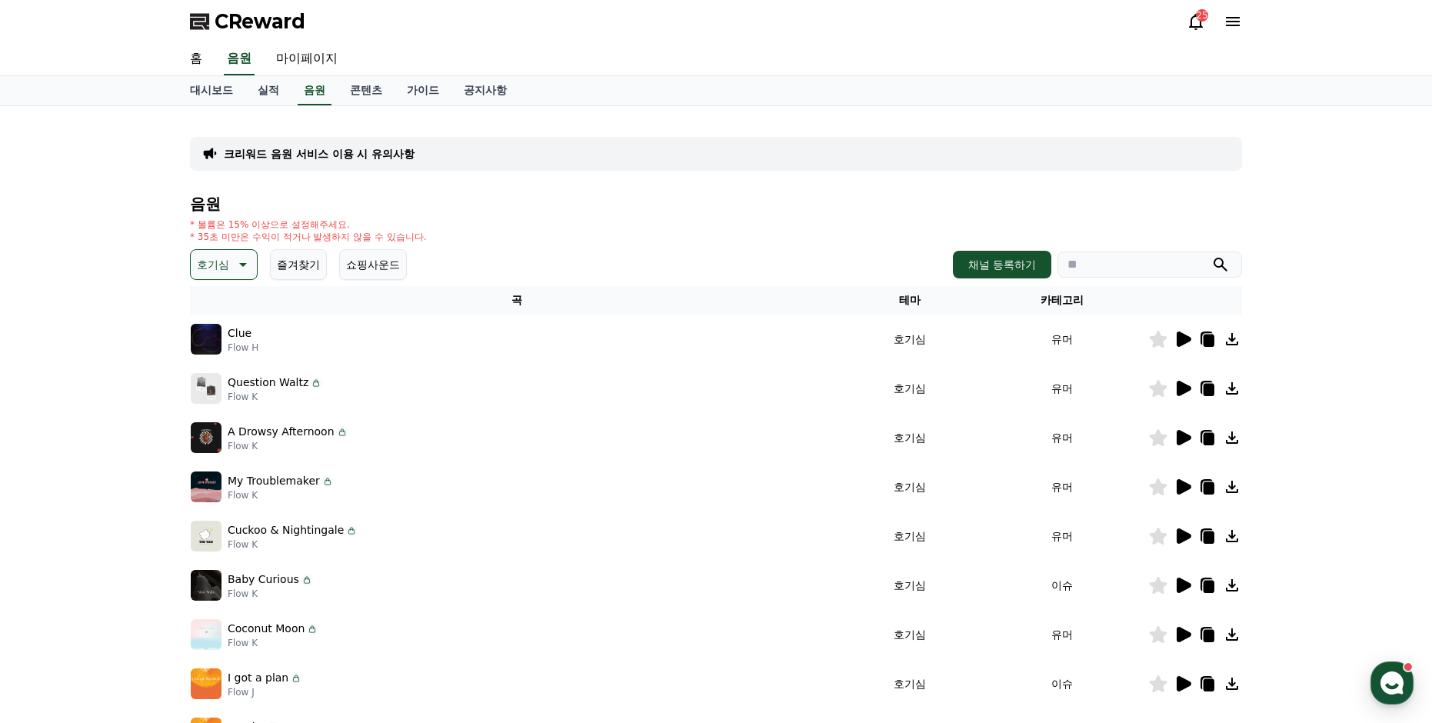
click at [1181, 343] on icon at bounding box center [1184, 339] width 15 height 15
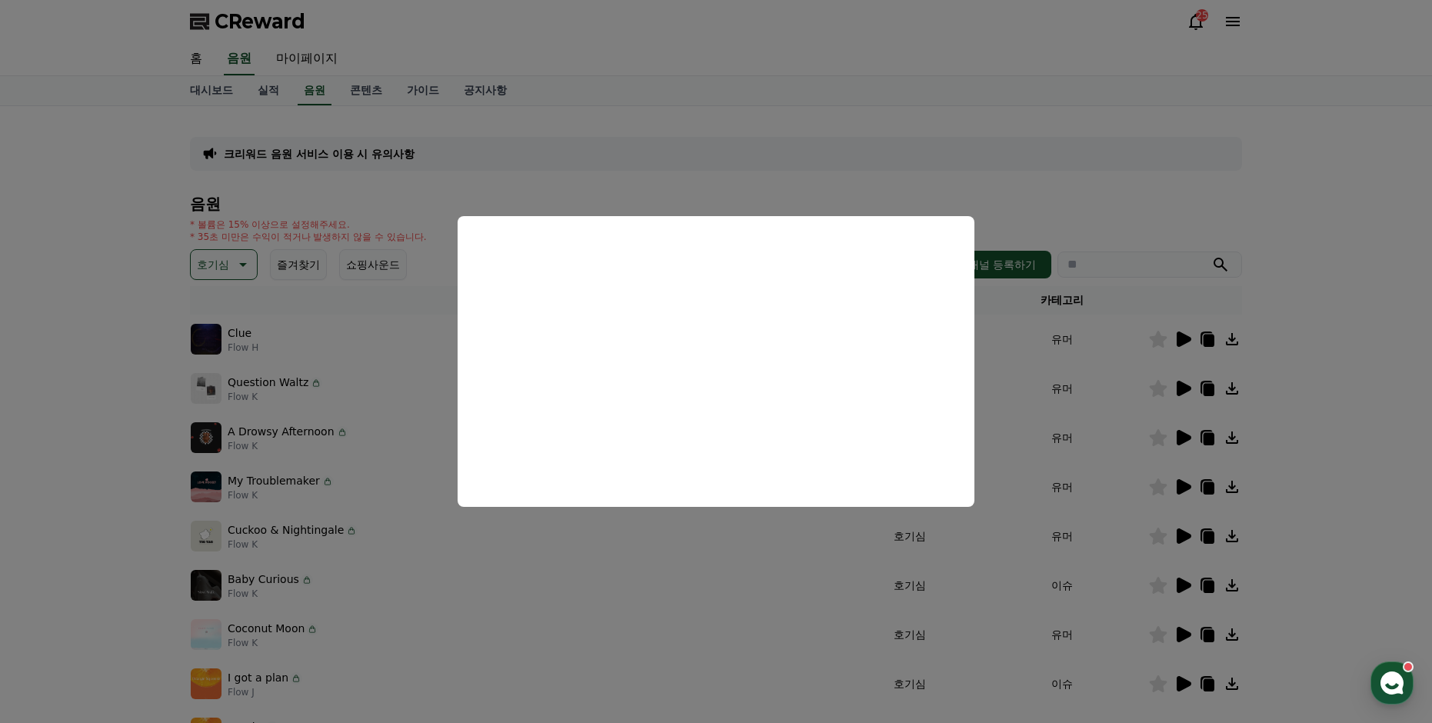
click at [769, 200] on button "close modal" at bounding box center [716, 361] width 1432 height 723
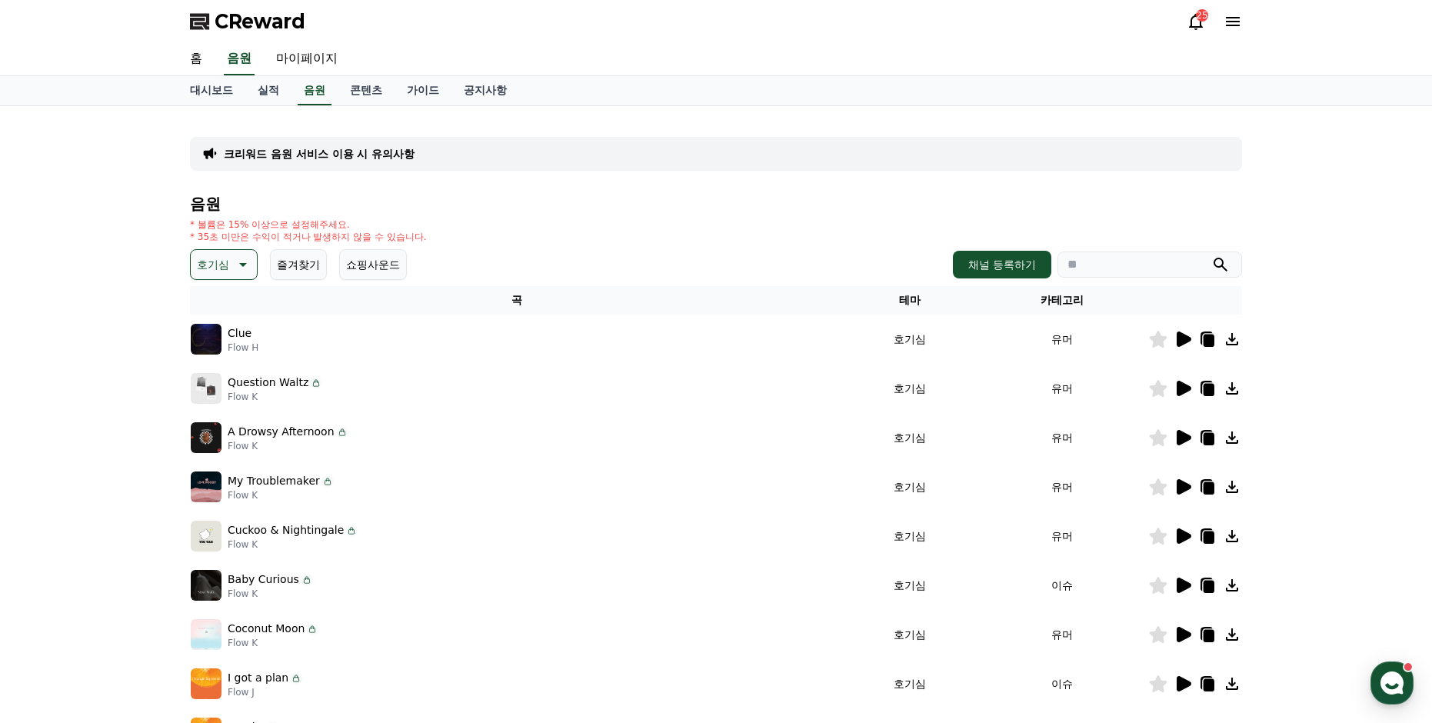
click at [1185, 395] on icon at bounding box center [1183, 388] width 18 height 18
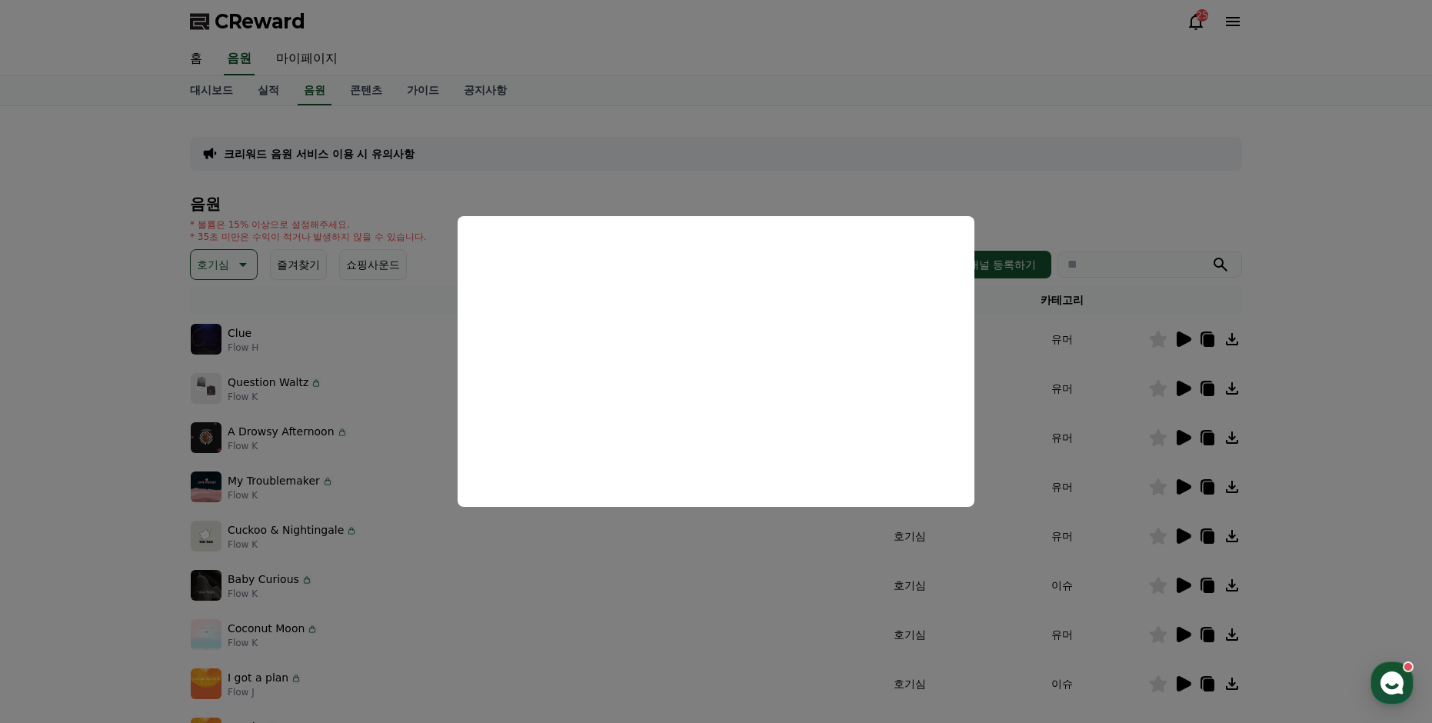
click at [149, 222] on button "close modal" at bounding box center [716, 361] width 1432 height 723
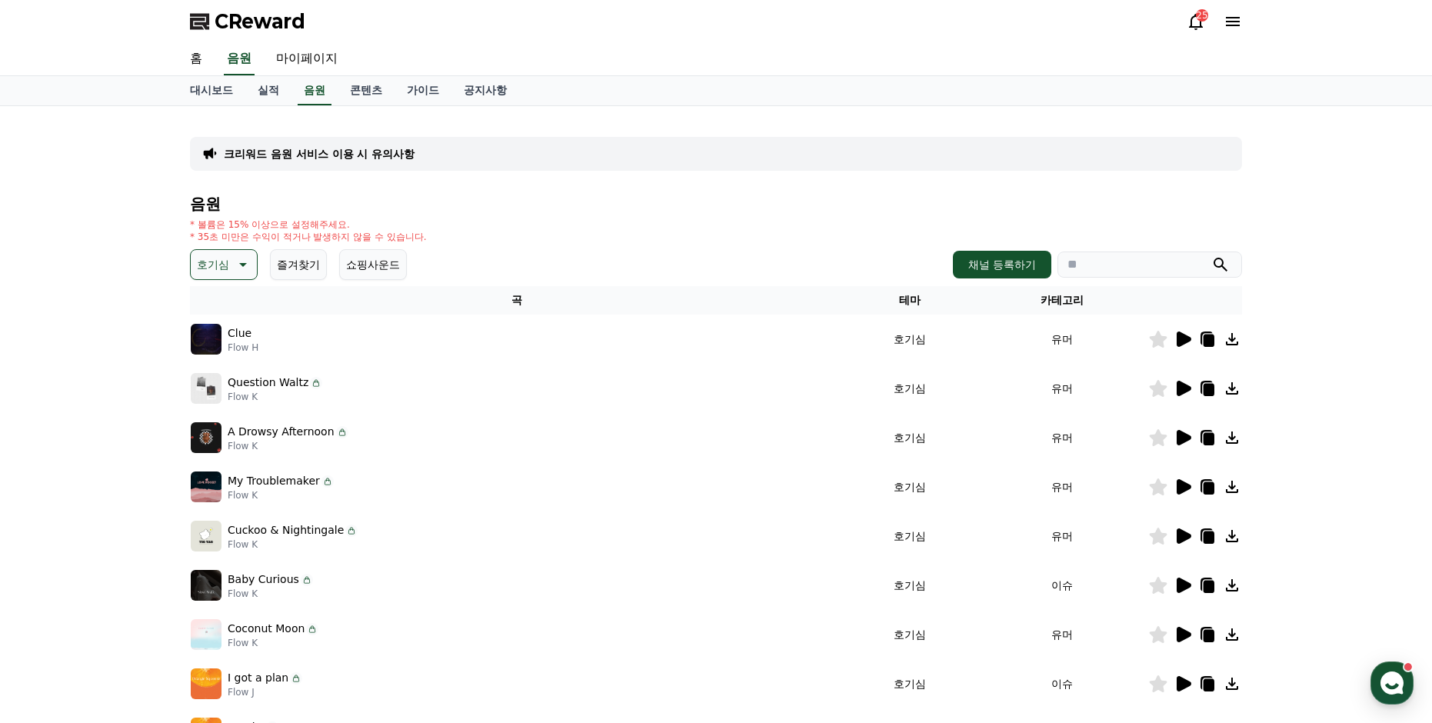
click at [1210, 391] on icon at bounding box center [1209, 390] width 11 height 12
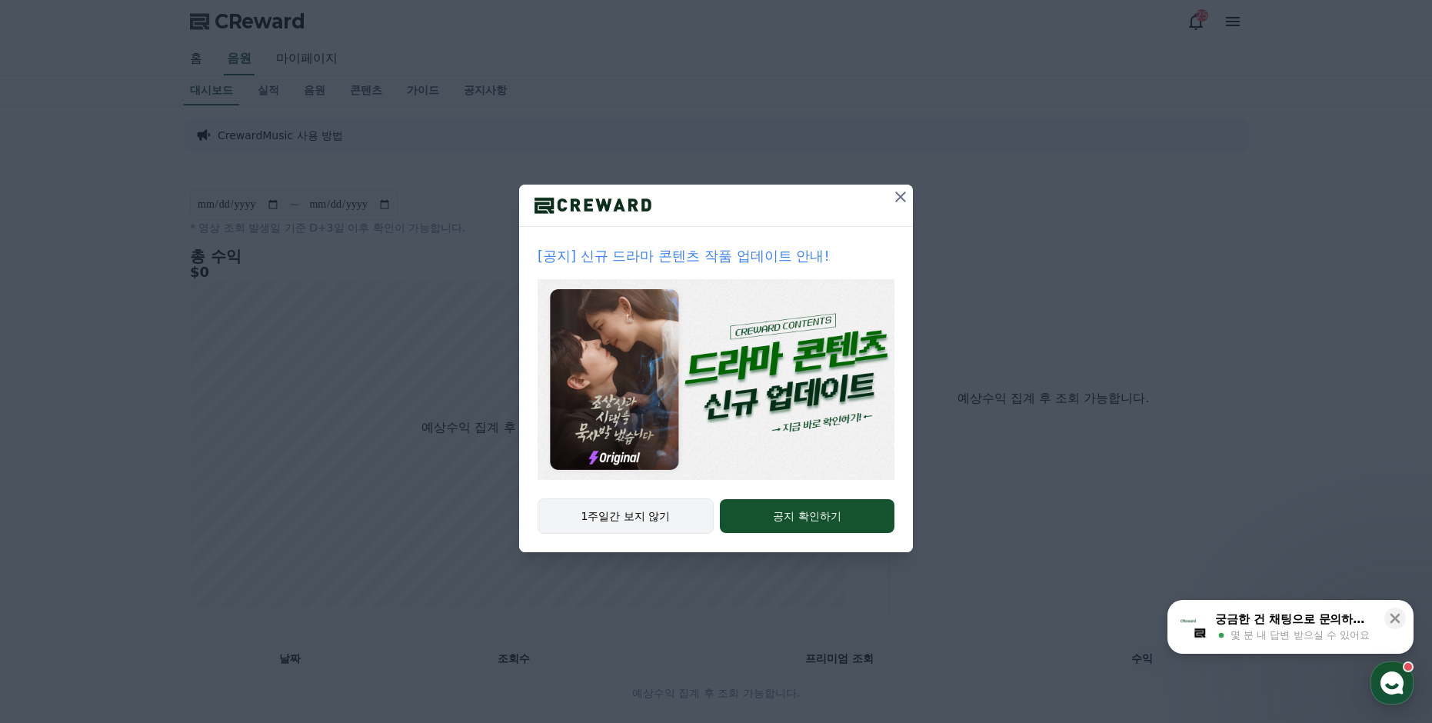
click at [613, 513] on button "1주일간 보지 않기" at bounding box center [626, 516] width 176 height 35
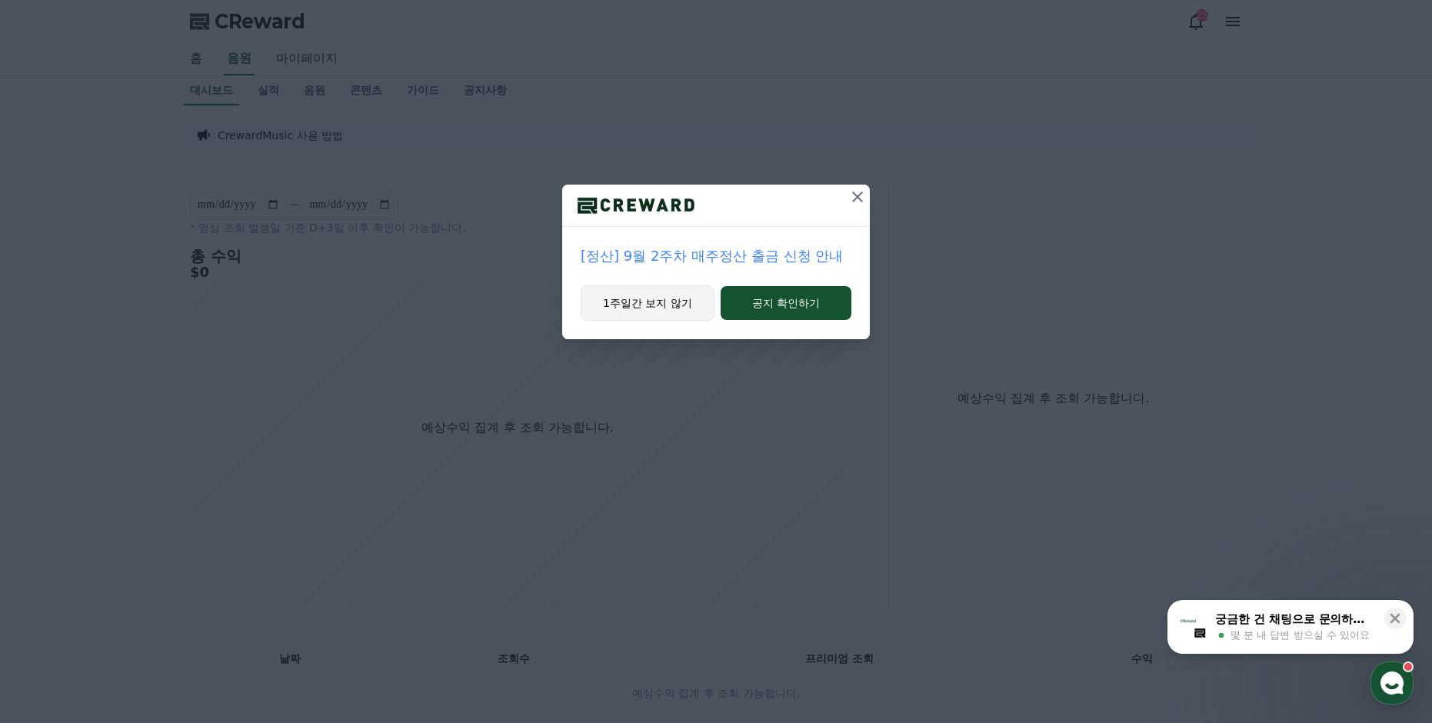
click at [635, 302] on button "1주일간 보지 않기" at bounding box center [648, 302] width 134 height 35
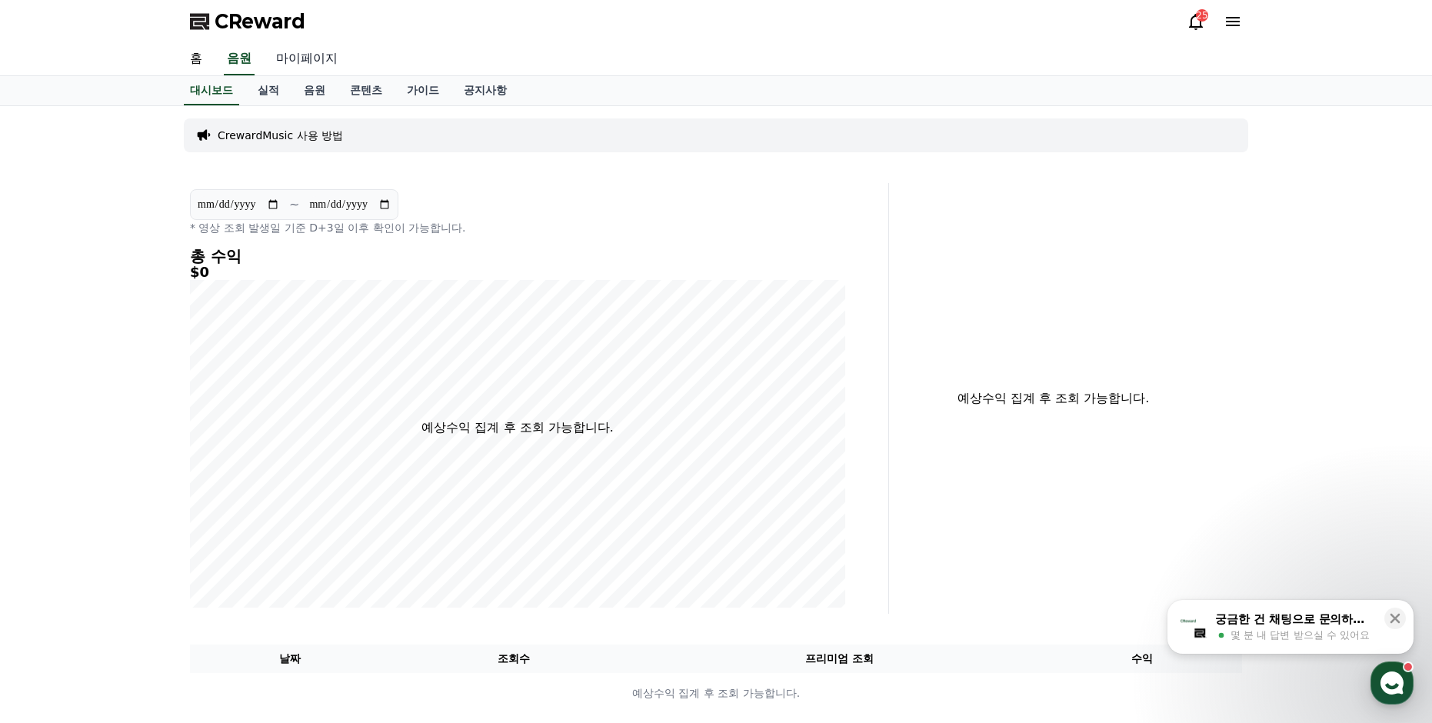
click at [300, 52] on link "마이페이지" at bounding box center [307, 59] width 86 height 32
select select "**********"
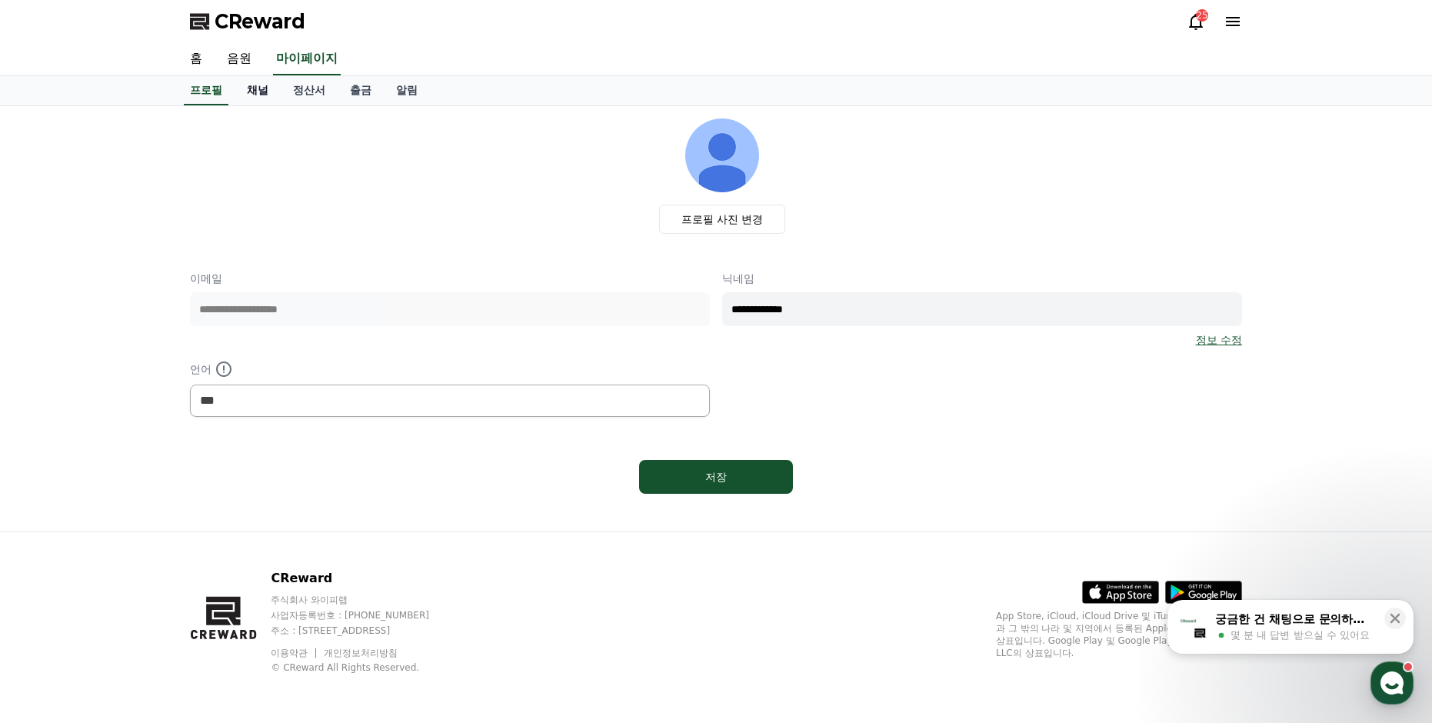
click at [260, 90] on link "채널" at bounding box center [258, 90] width 46 height 29
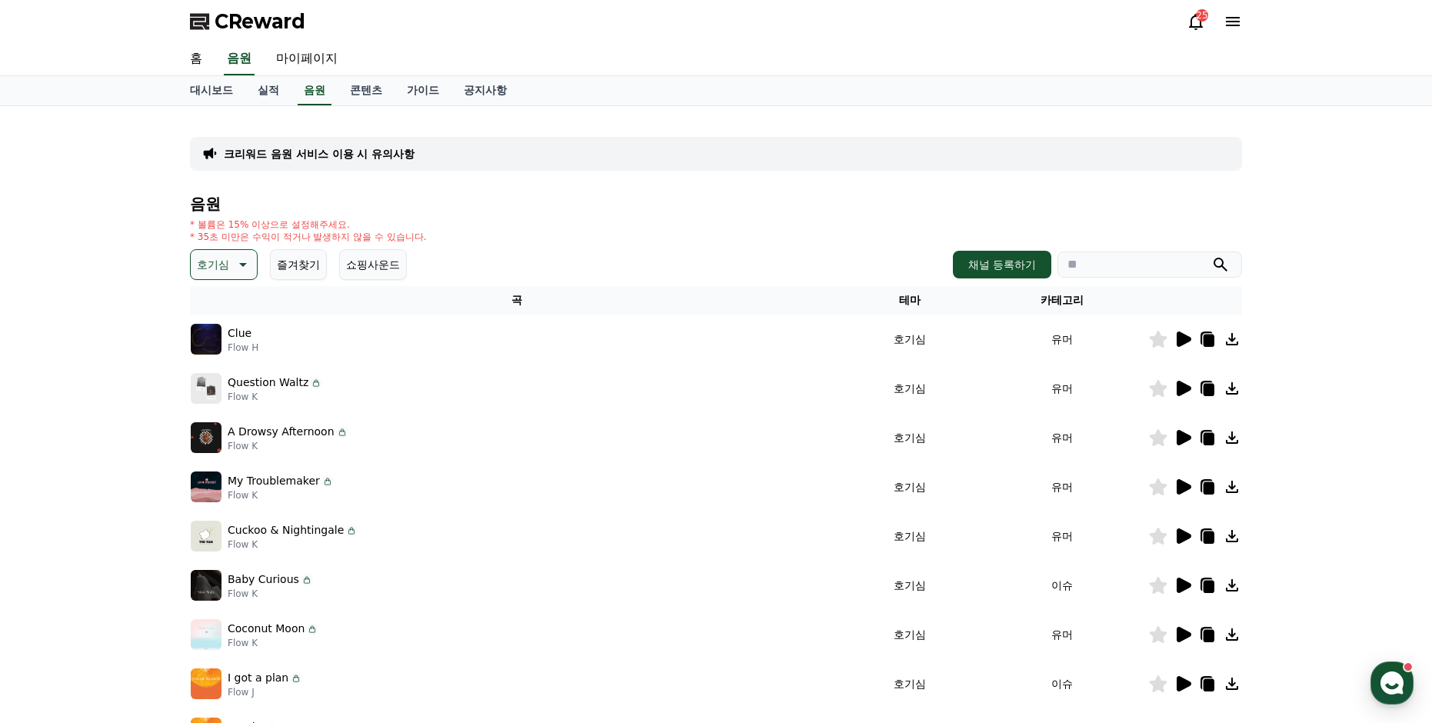
click at [1182, 395] on icon at bounding box center [1184, 388] width 15 height 15
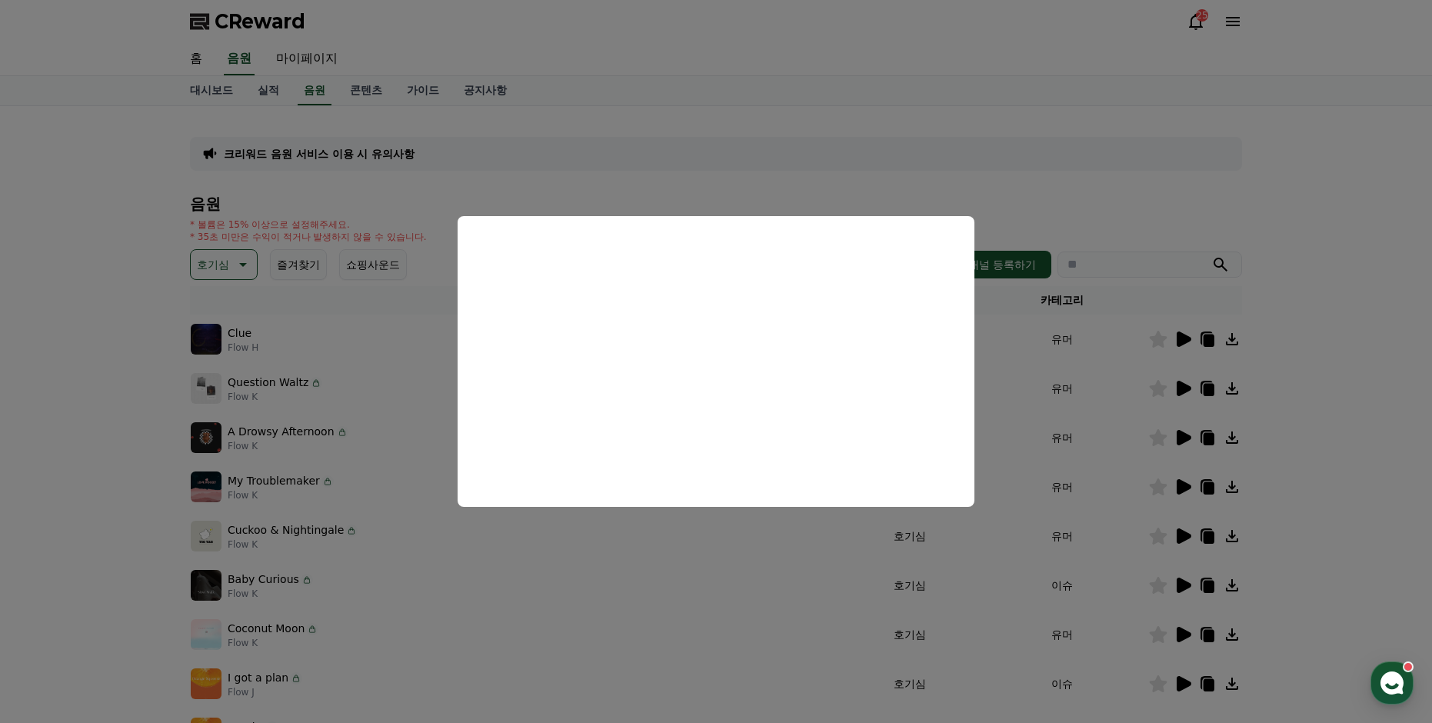
click at [859, 142] on button "close modal" at bounding box center [716, 361] width 1432 height 723
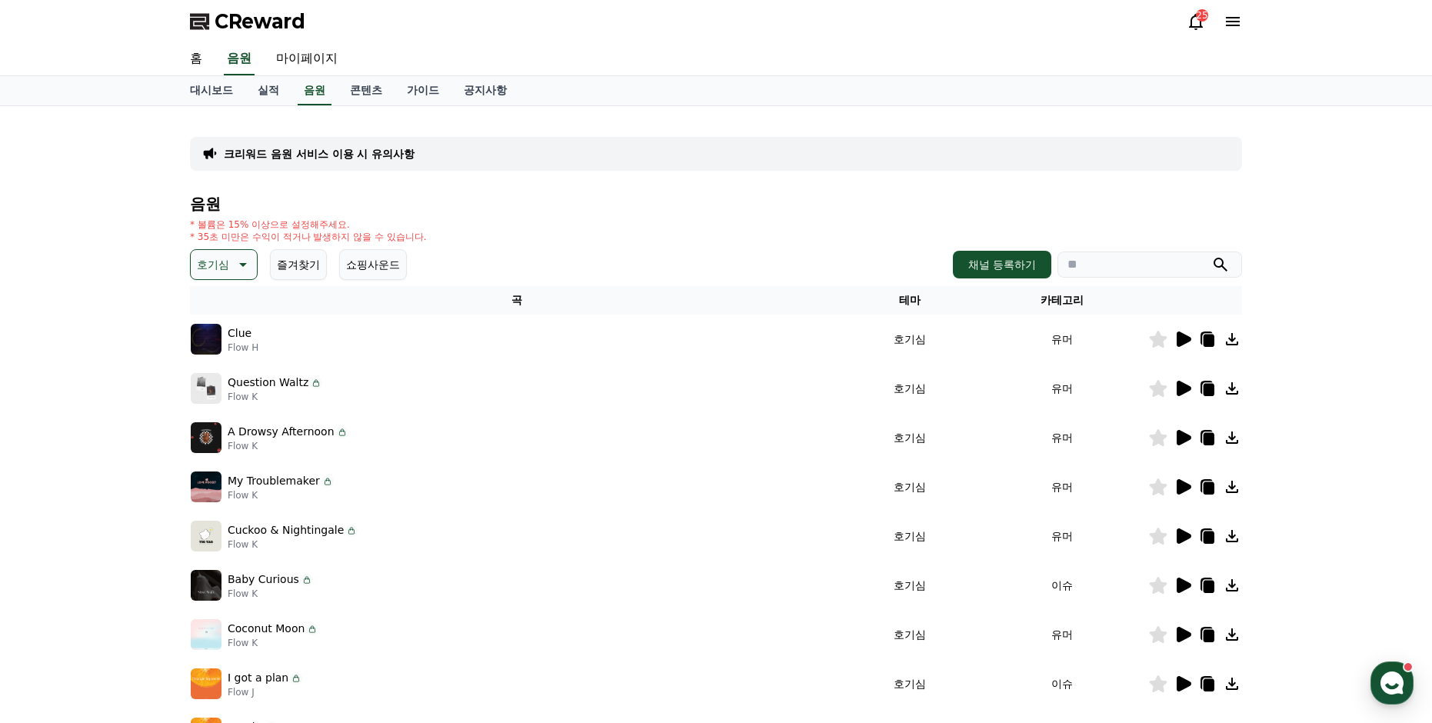
click at [1210, 388] on icon at bounding box center [1209, 390] width 11 height 12
